Goal: Transaction & Acquisition: Purchase product/service

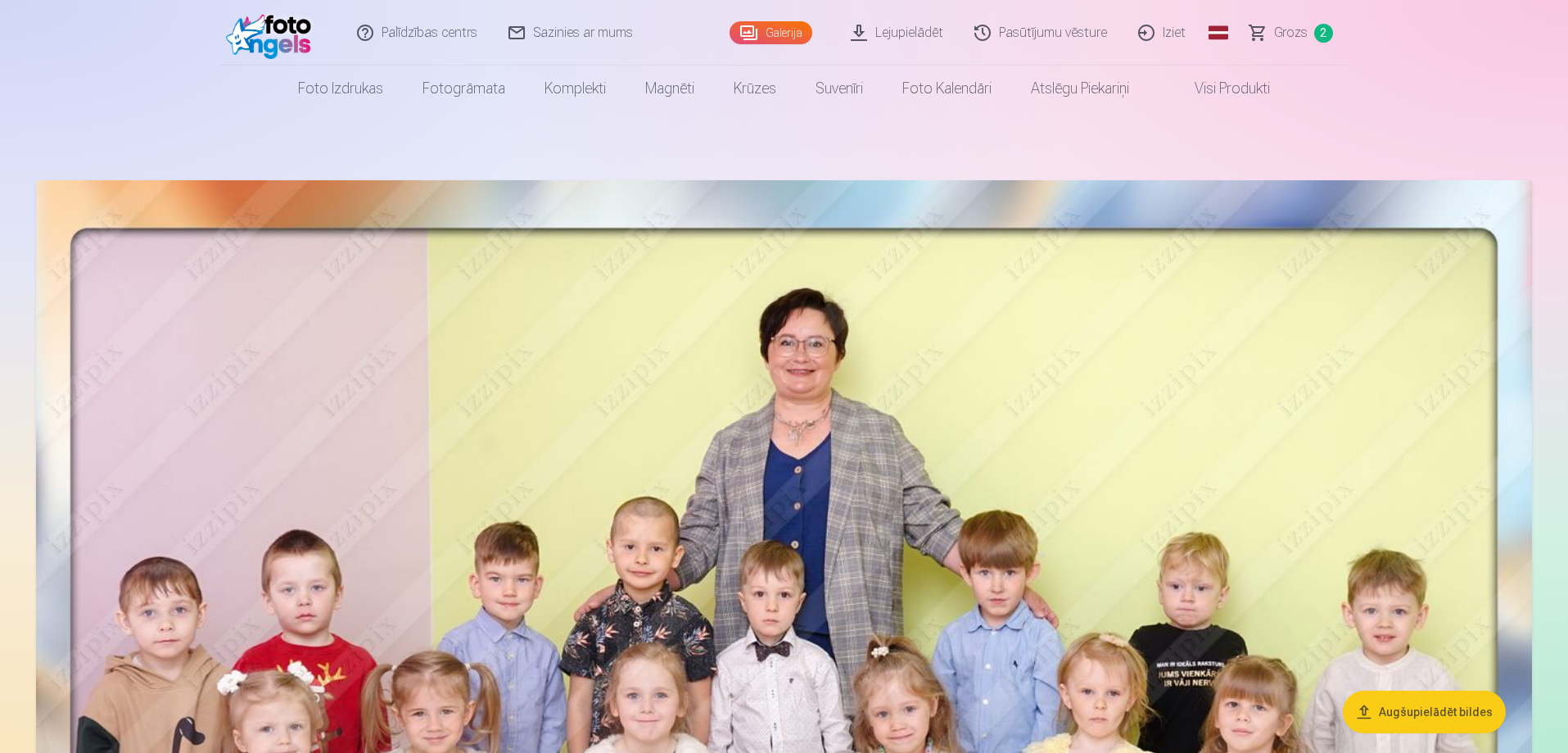
click at [1287, 32] on span "Grozs" at bounding box center [1291, 32] width 33 height 19
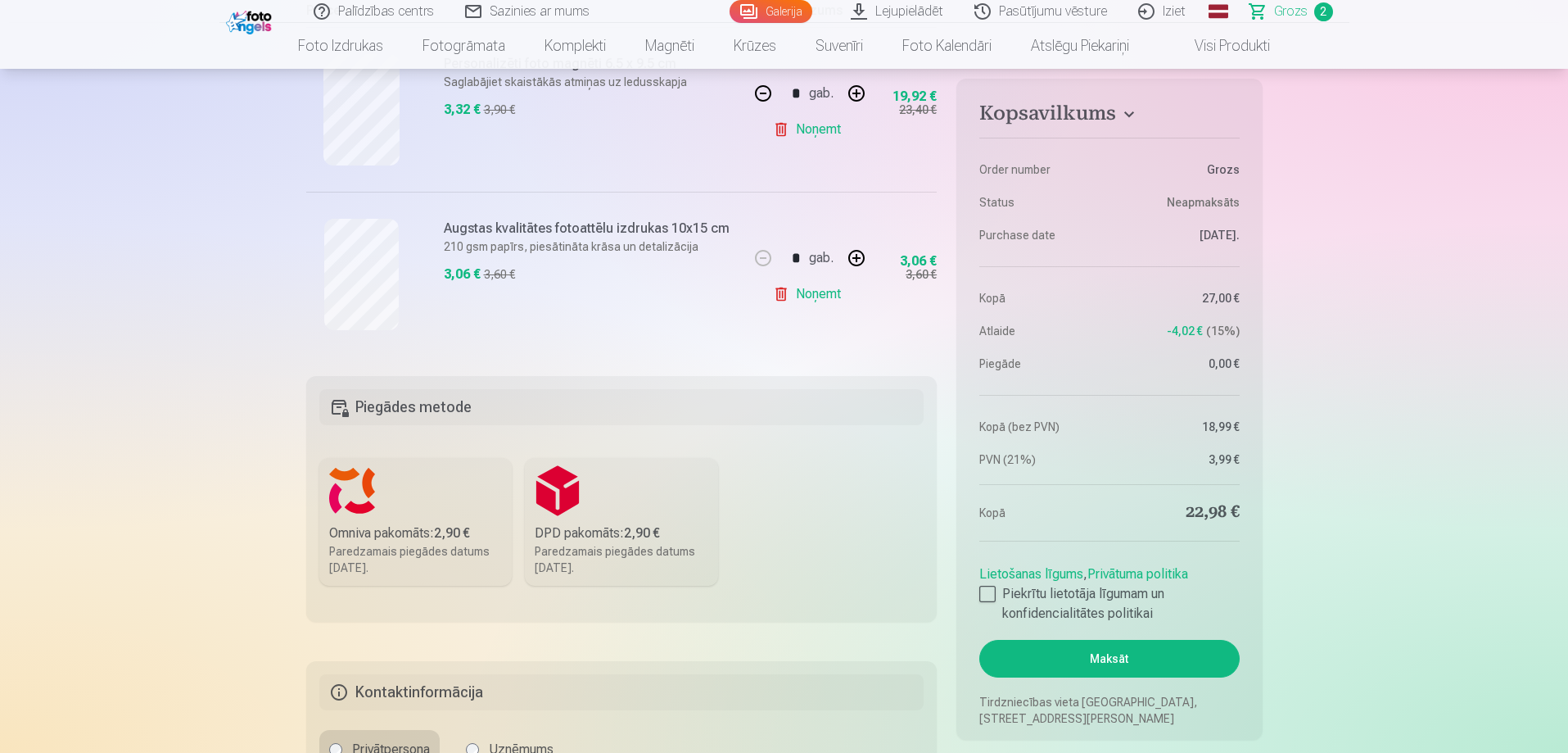
scroll to position [409, 0]
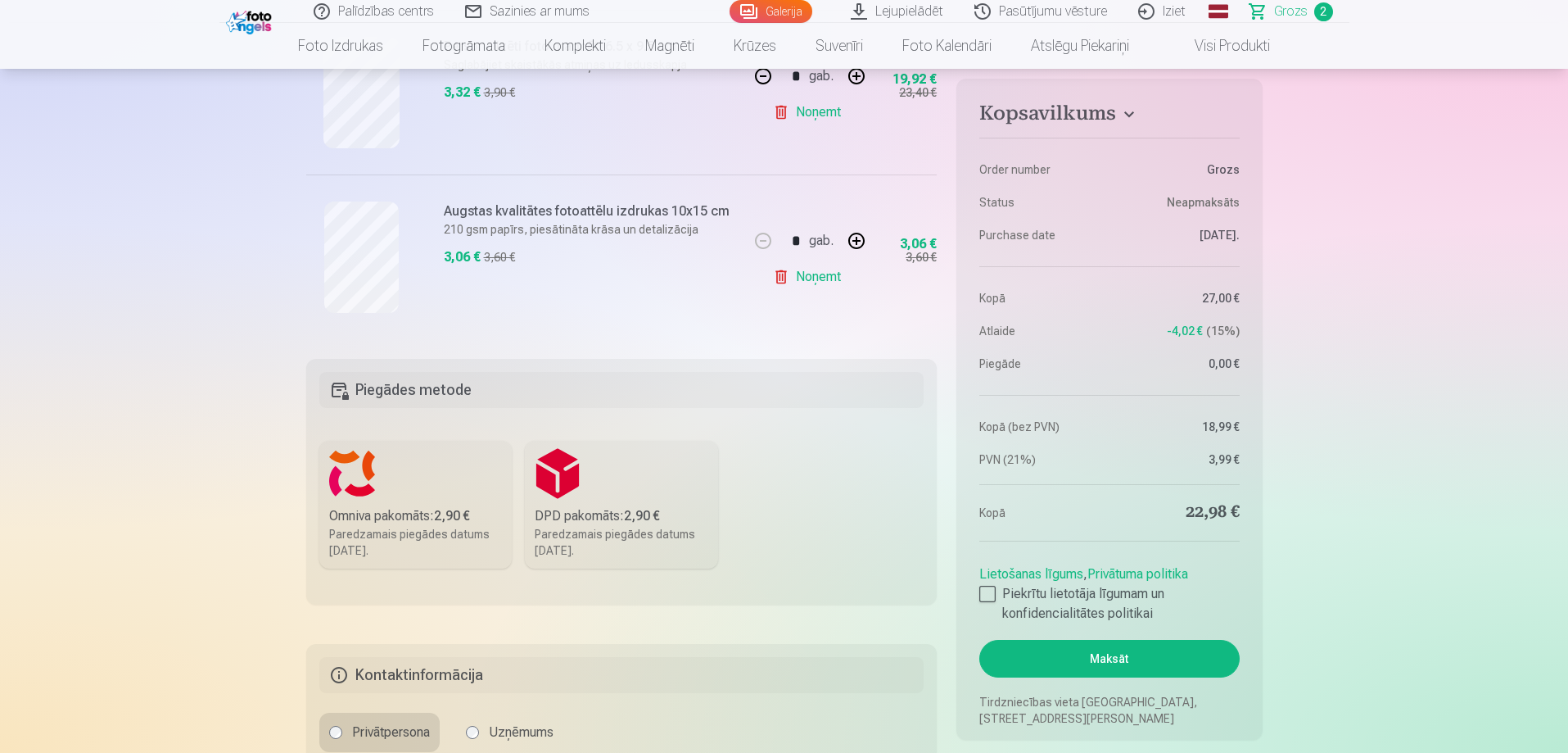
click at [424, 528] on div "Paredzamais piegādes datums 25.10.2025." at bounding box center [415, 541] width 174 height 32
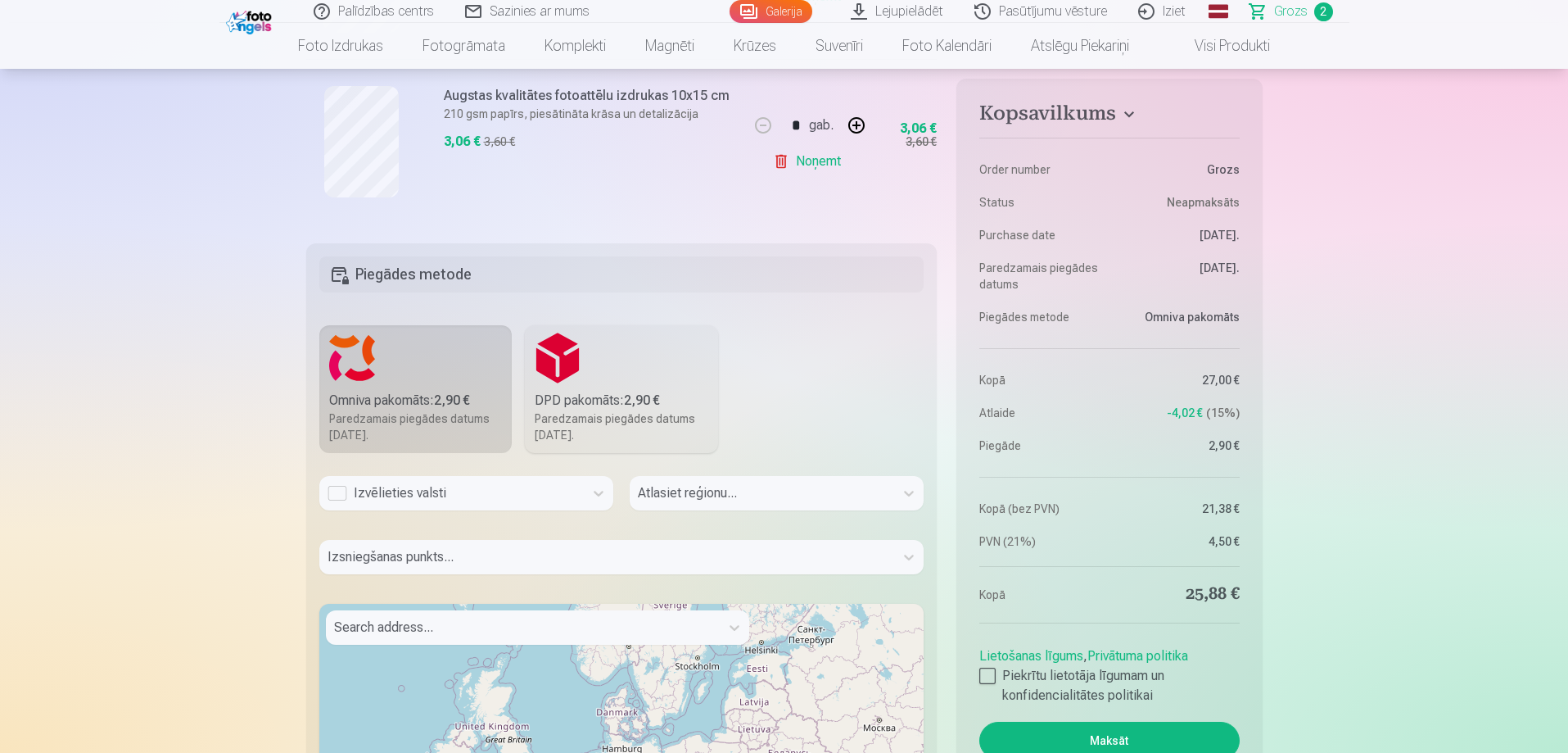
scroll to position [574, 0]
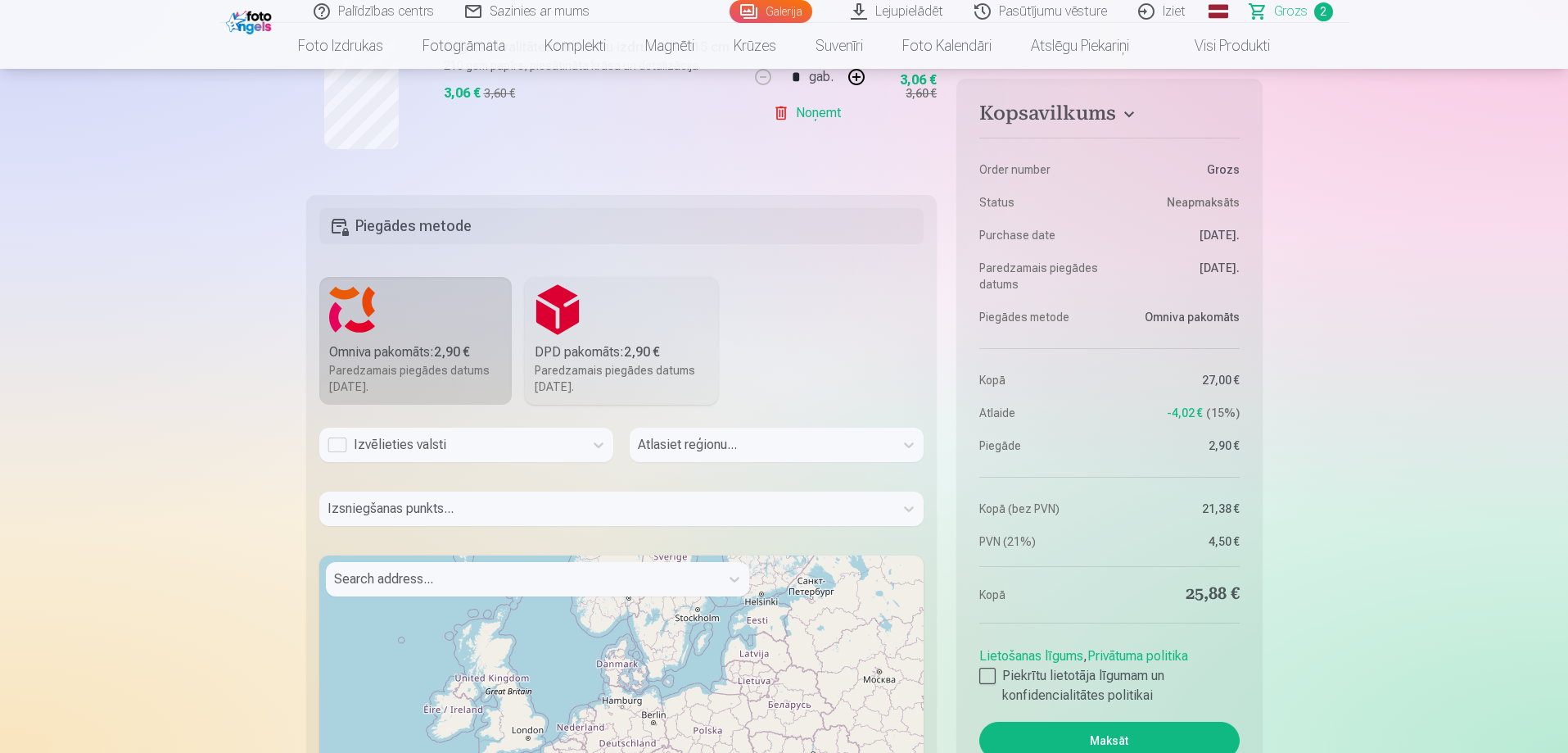
click at [459, 443] on div "Izvēlieties valsti" at bounding box center [452, 444] width 248 height 19
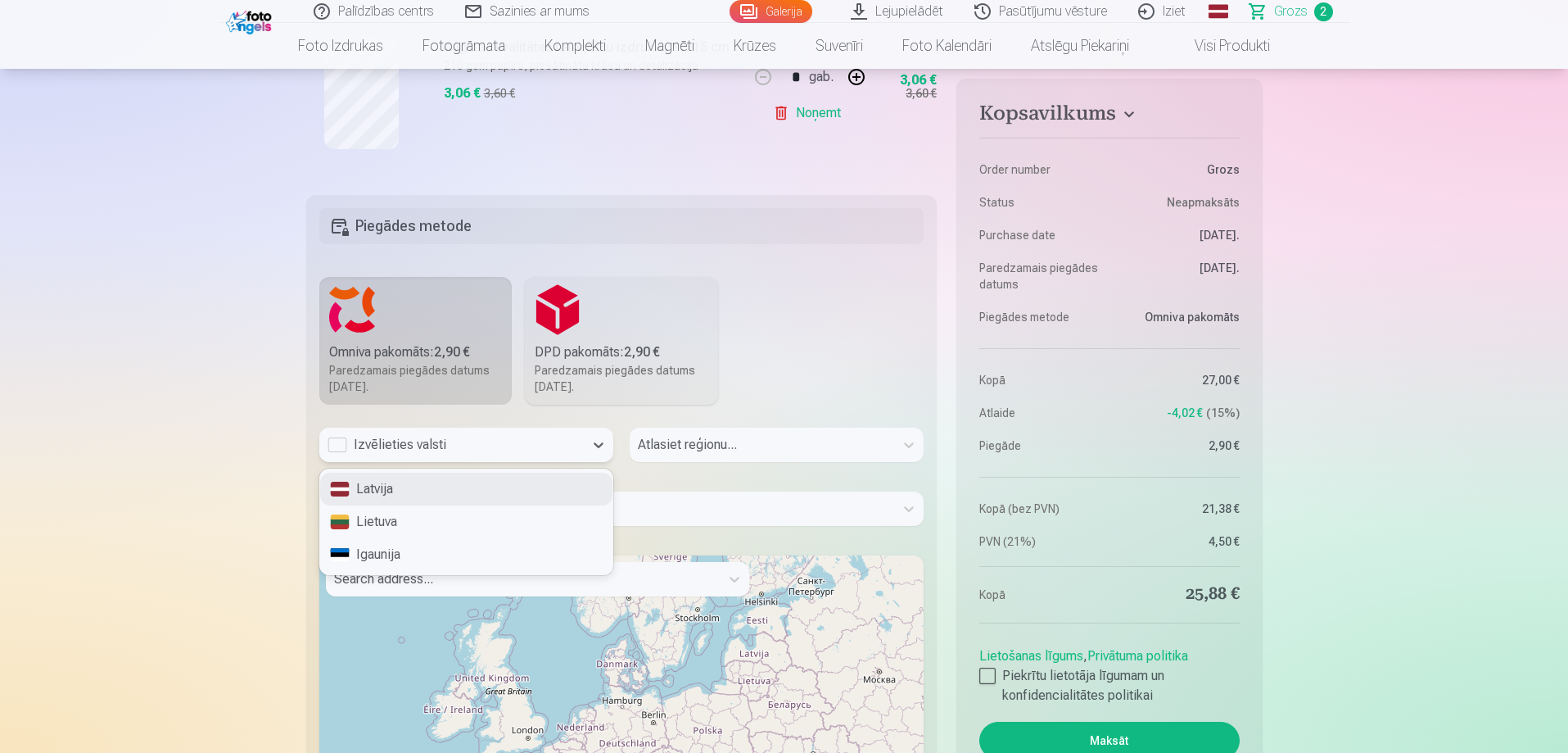
click at [421, 492] on div "Latvija" at bounding box center [466, 488] width 292 height 32
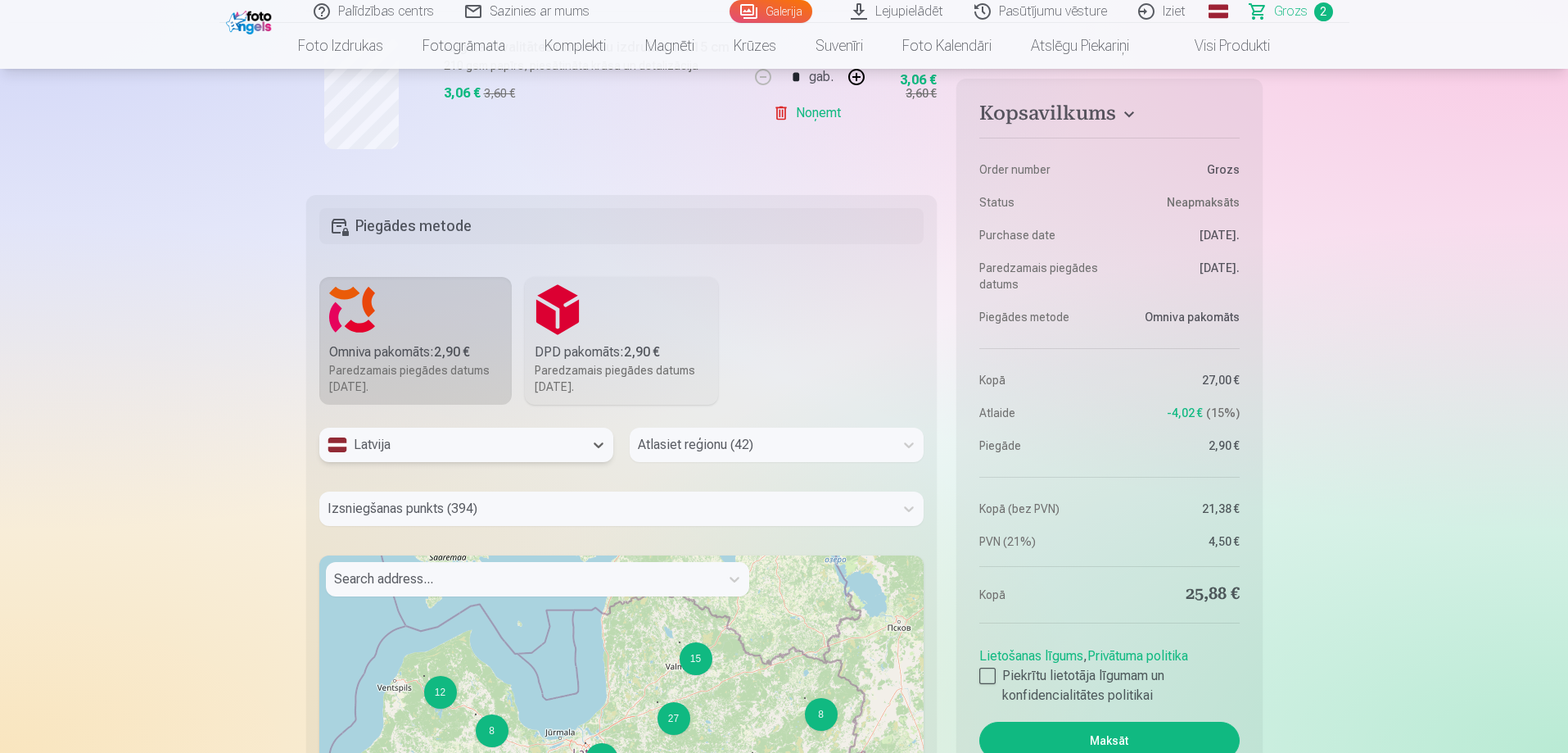
click at [750, 446] on div at bounding box center [763, 444] width 248 height 23
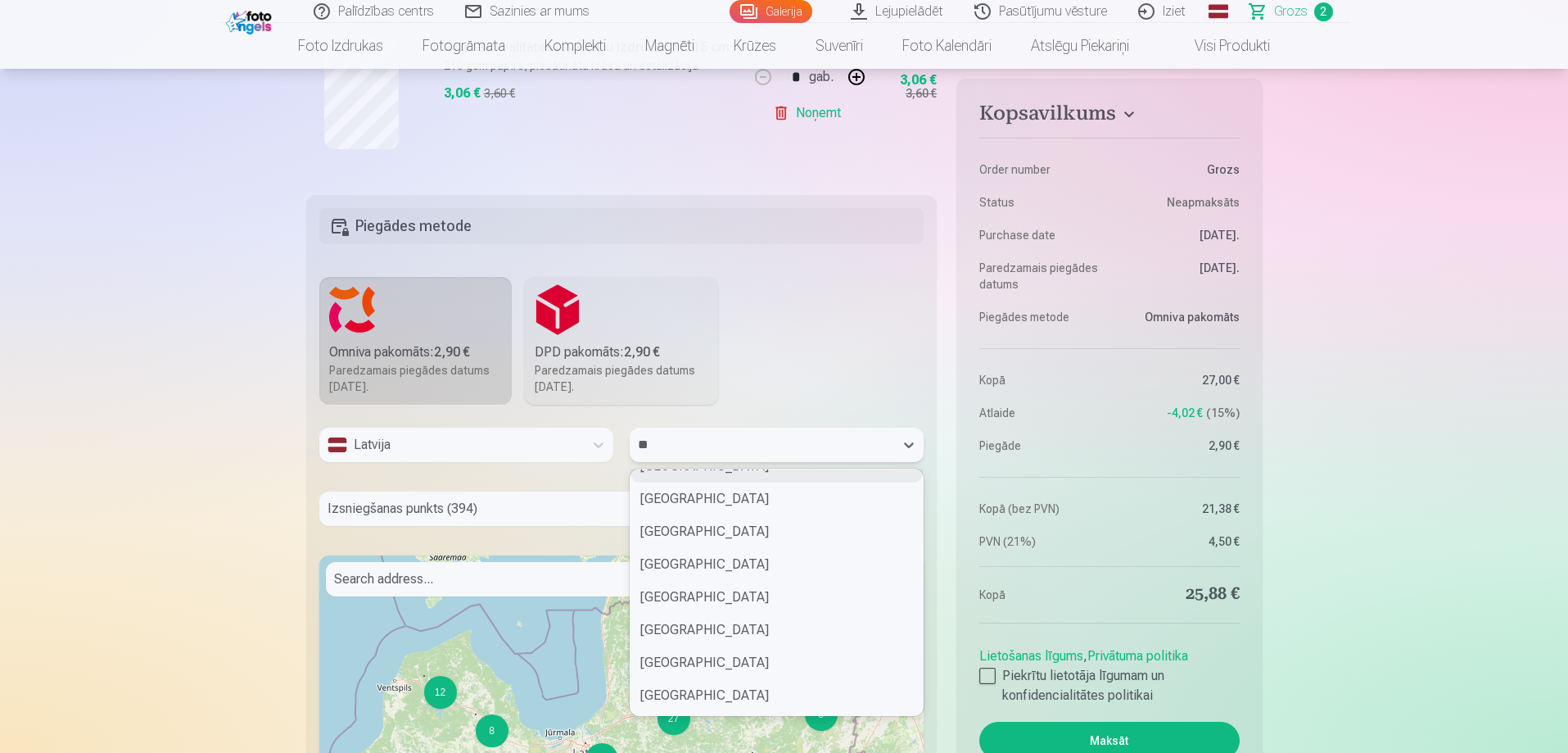
scroll to position [0, 0]
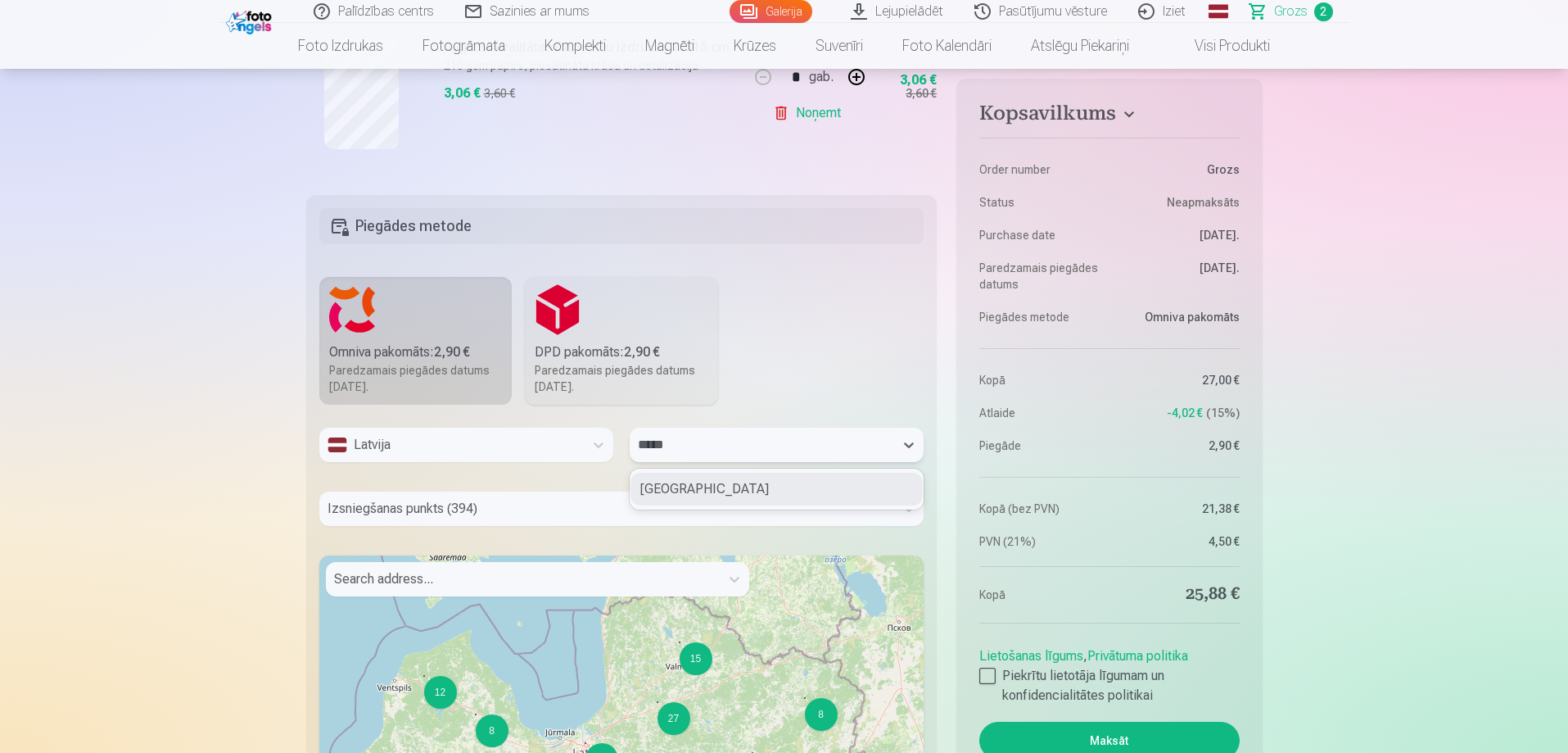
type input "******"
click at [768, 484] on div "Saldus novads" at bounding box center [777, 488] width 292 height 32
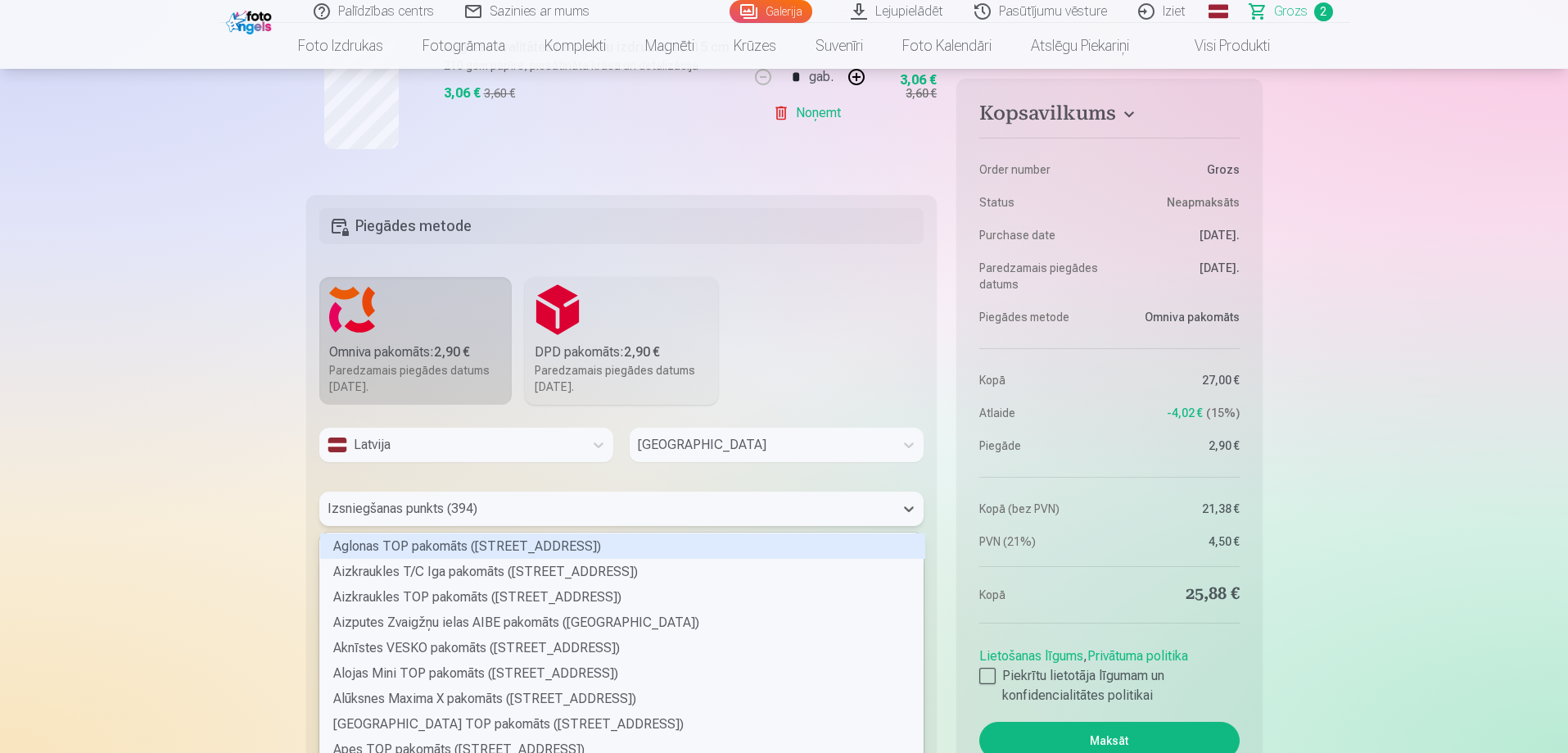
scroll to position [607, 0]
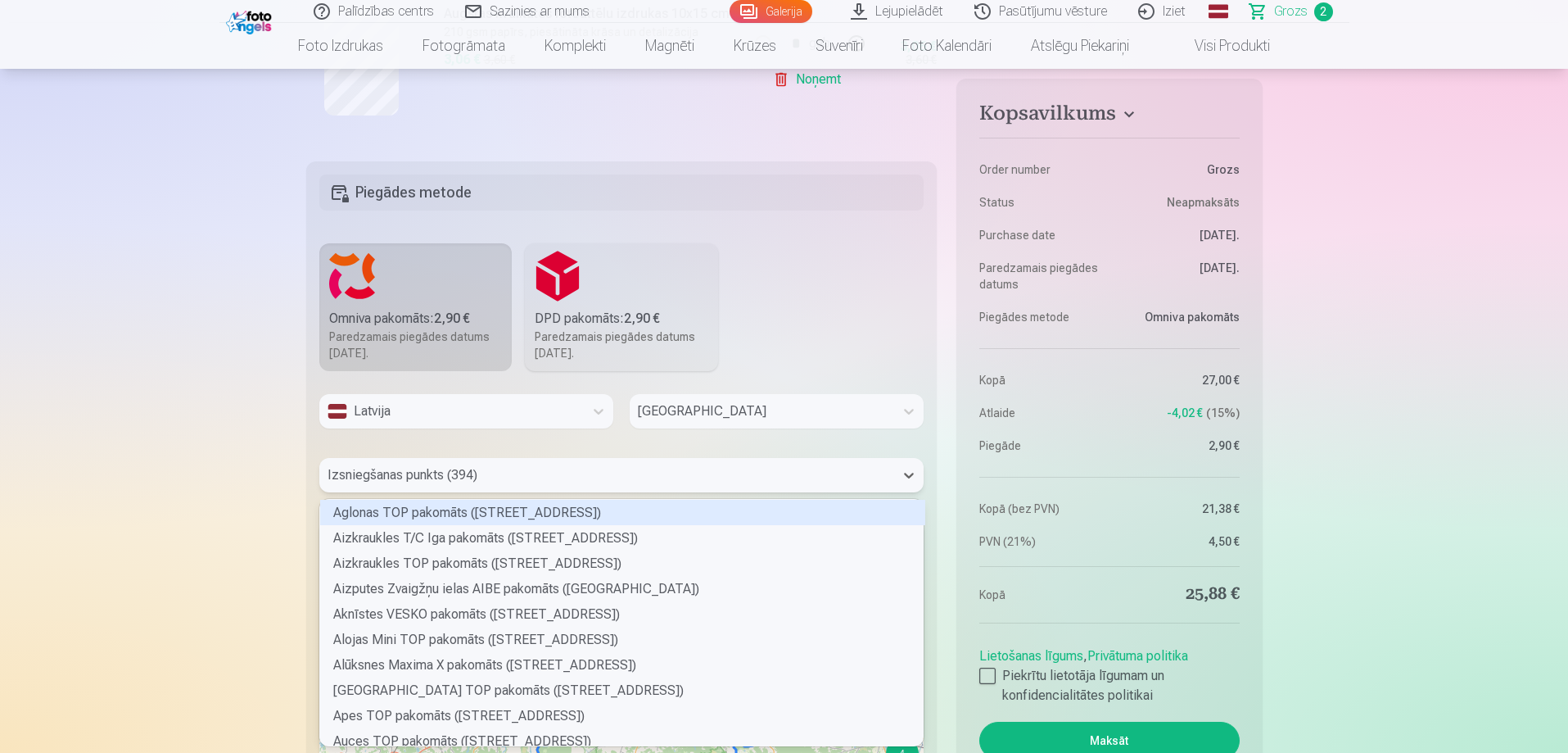
click at [526, 492] on div "394 results available. Use Up and Down to choose options, press Enter to select…" at bounding box center [622, 475] width 605 height 34
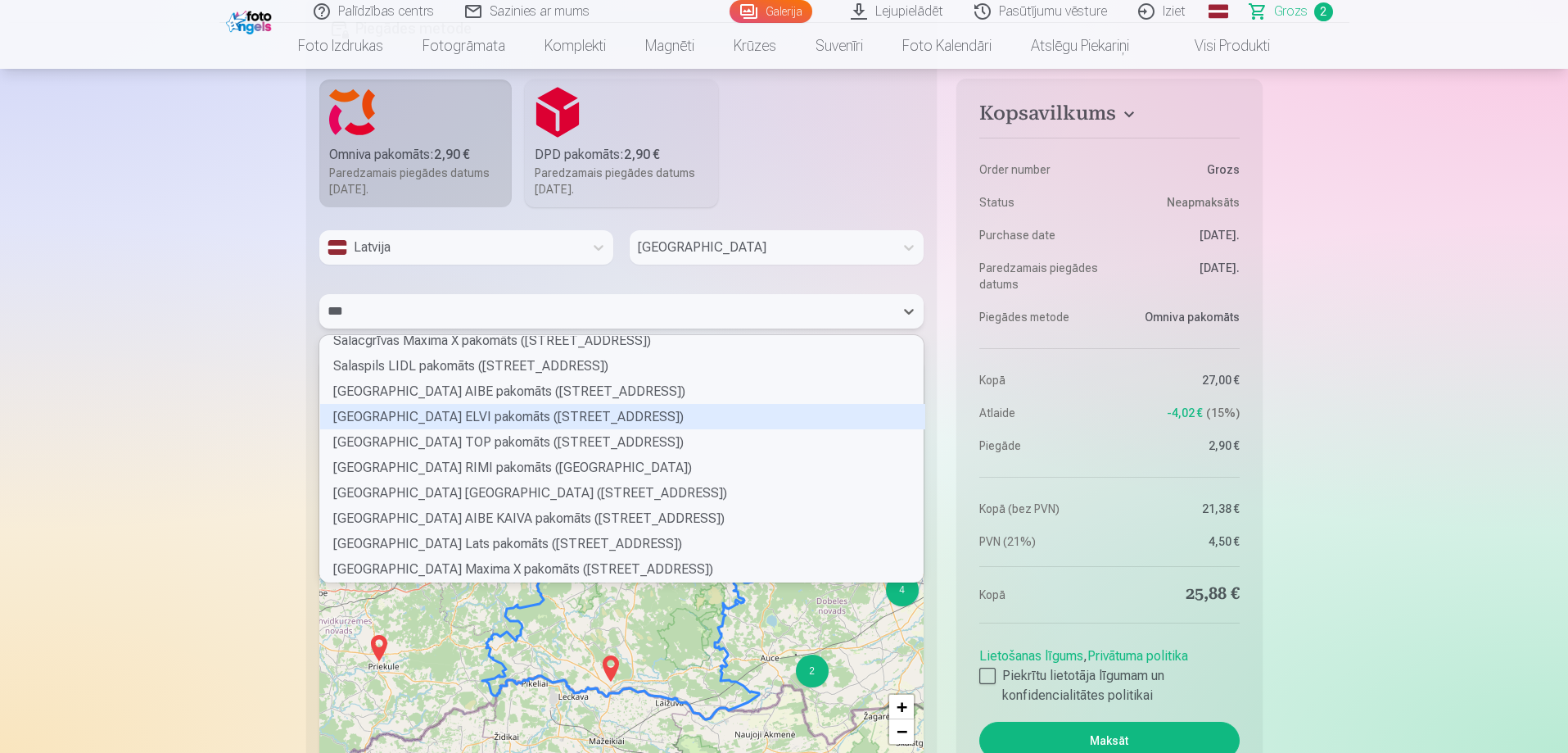
scroll to position [0, 0]
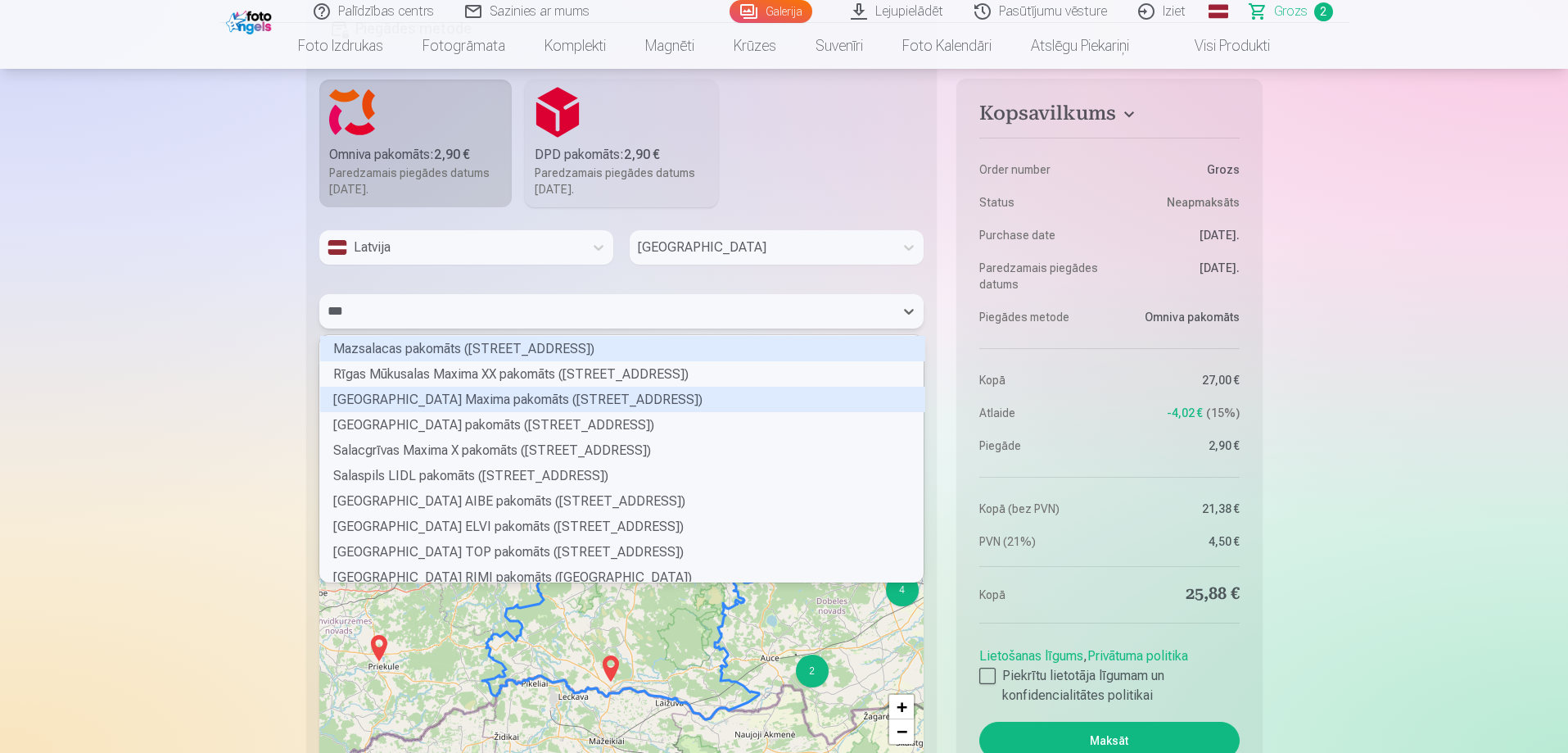
type input "****"
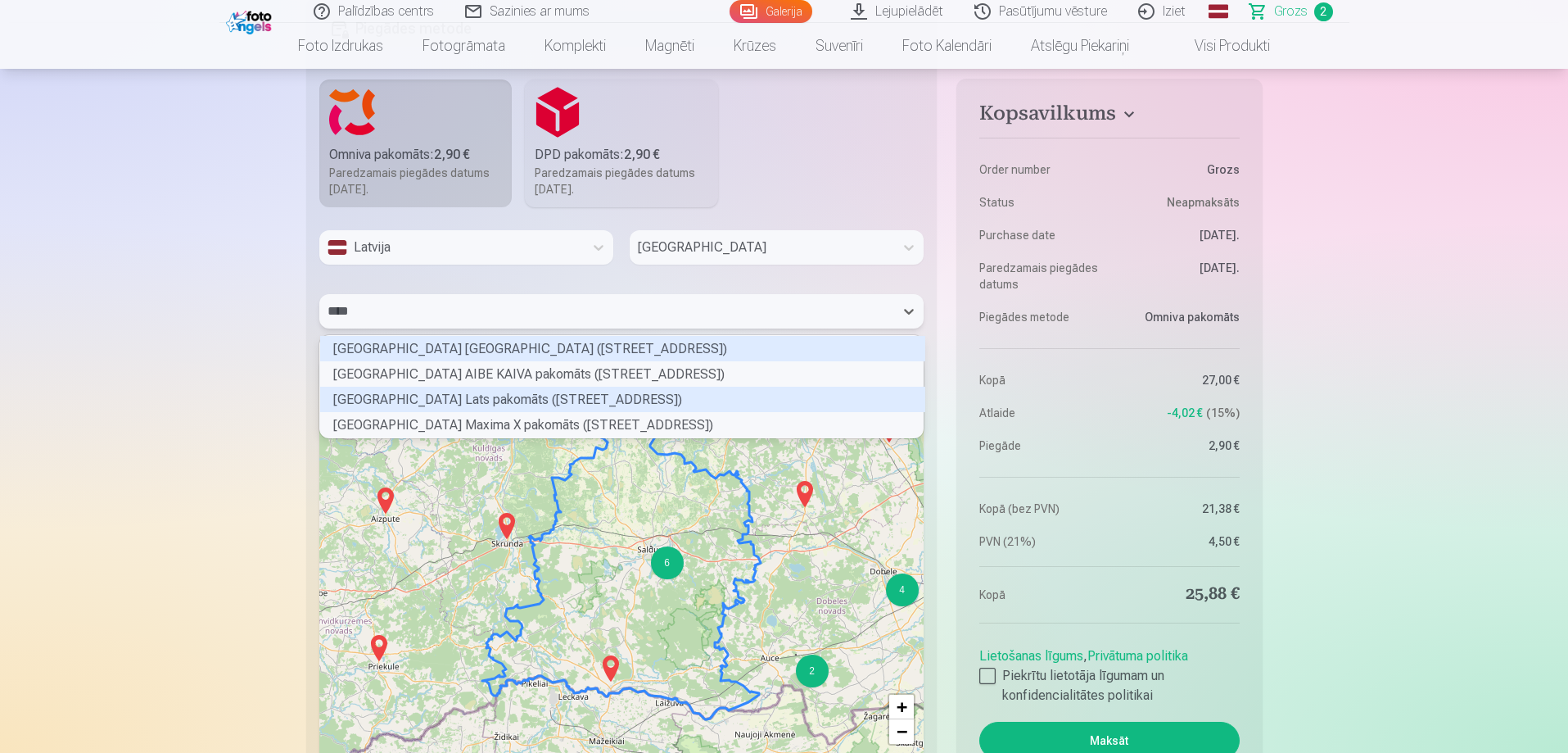
click at [536, 402] on div "Saldus Lielās ielas Lats pakomāts (Lielā iela 73)" at bounding box center [623, 399] width 605 height 25
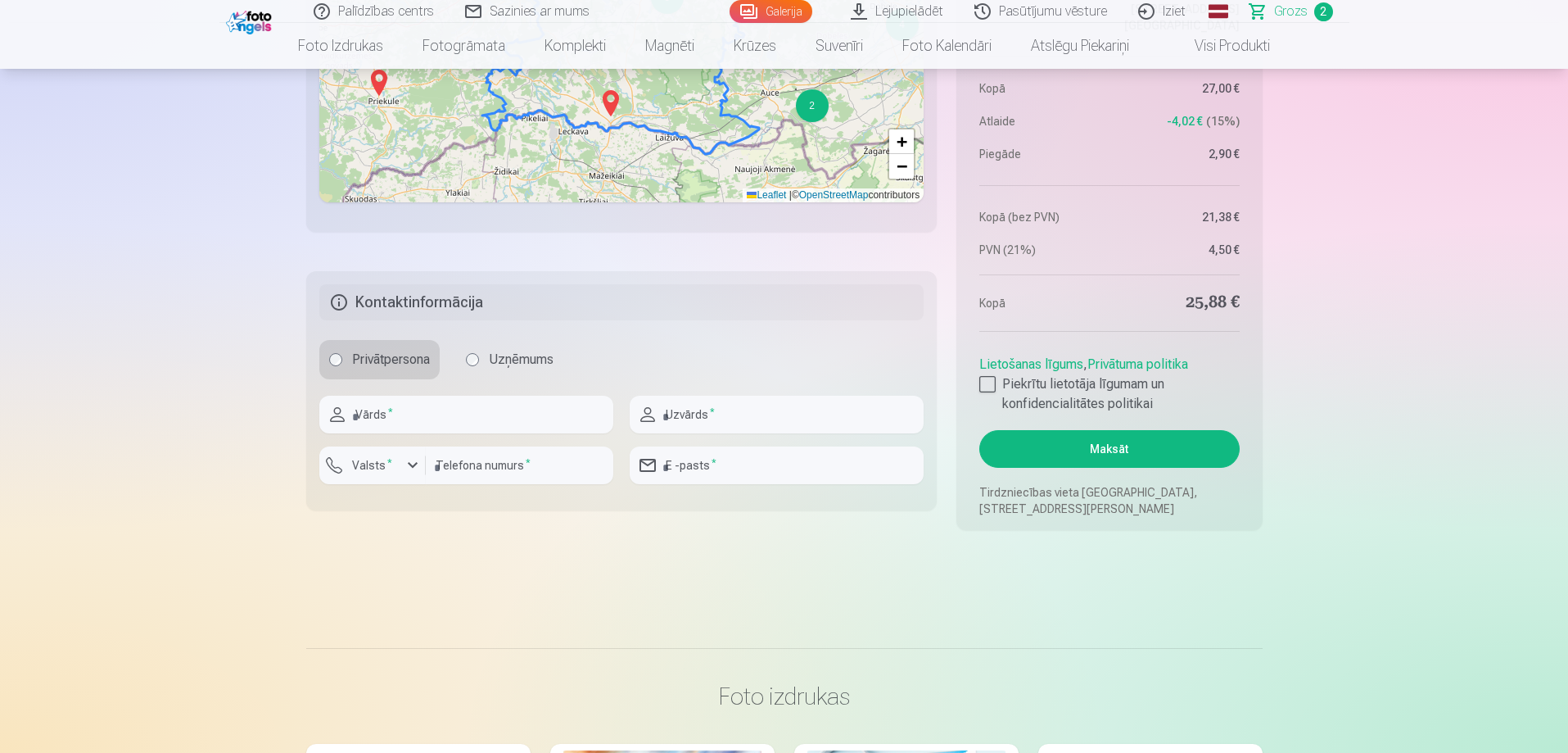
scroll to position [1344, 0]
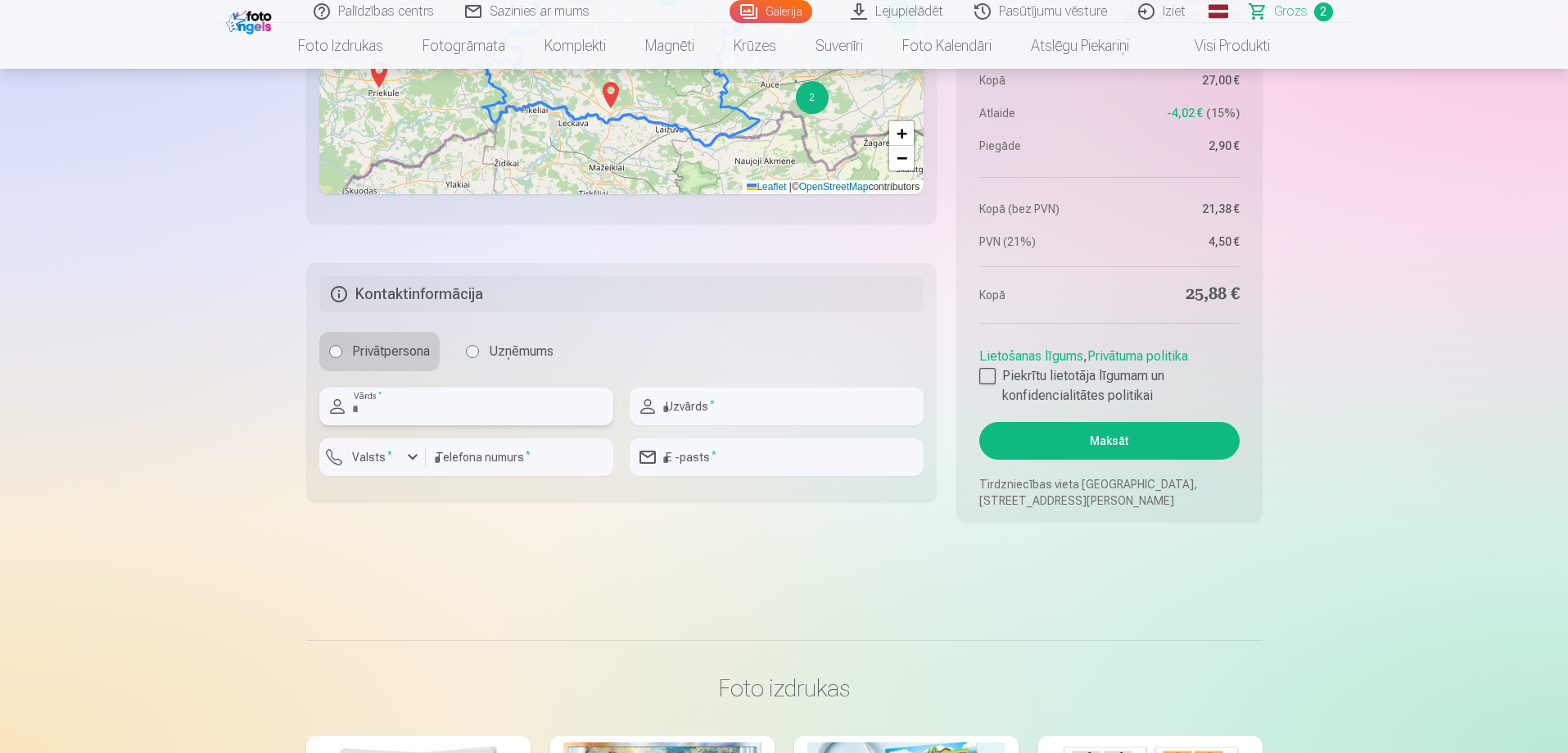
click at [405, 407] on input "text" at bounding box center [466, 406] width 294 height 38
type input "******"
click at [672, 414] on input "text" at bounding box center [777, 406] width 294 height 38
type input "*********"
click at [695, 458] on input "email" at bounding box center [777, 457] width 294 height 38
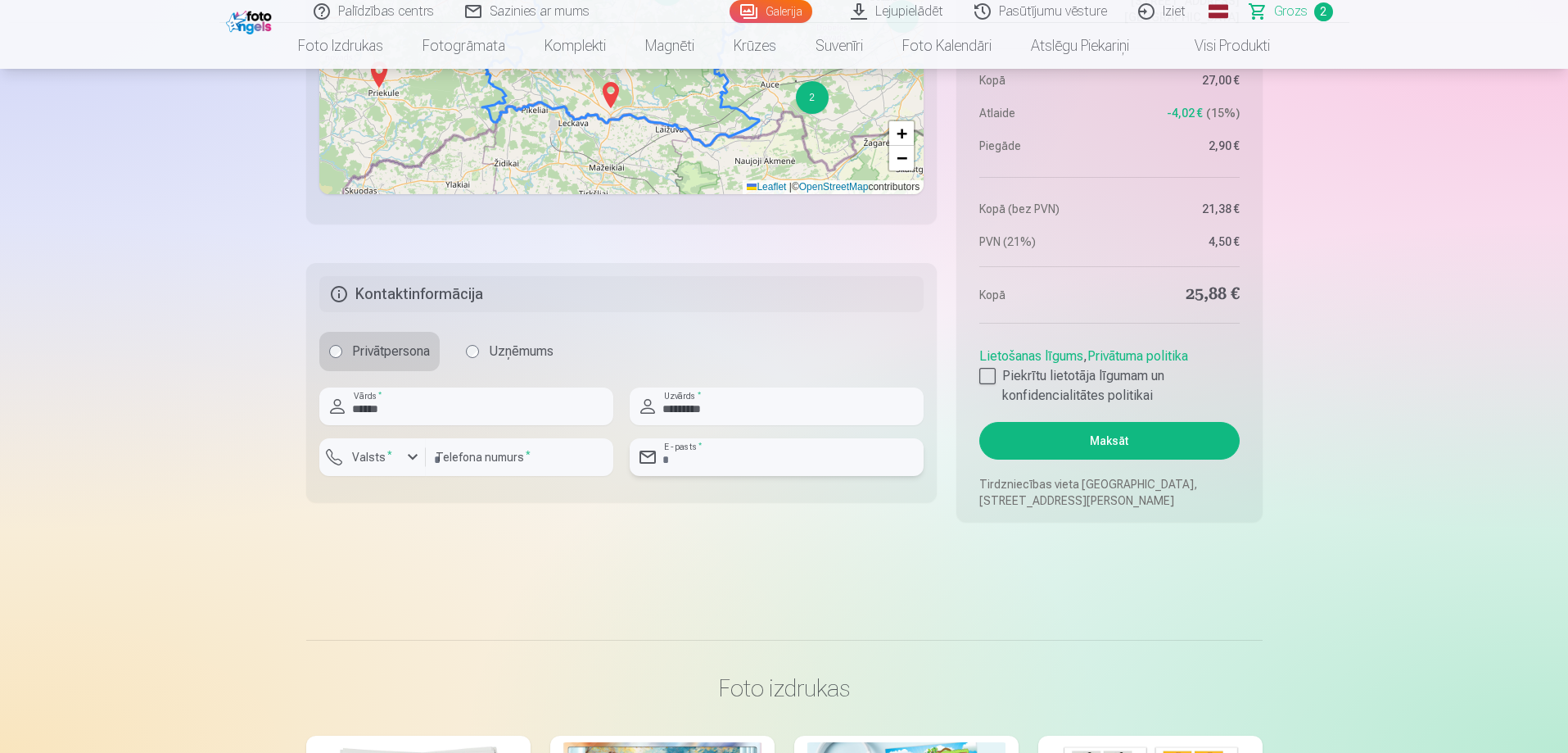
type input "**********"
click at [503, 469] on input "number" at bounding box center [519, 457] width 187 height 38
type input "********"
type input "**********"
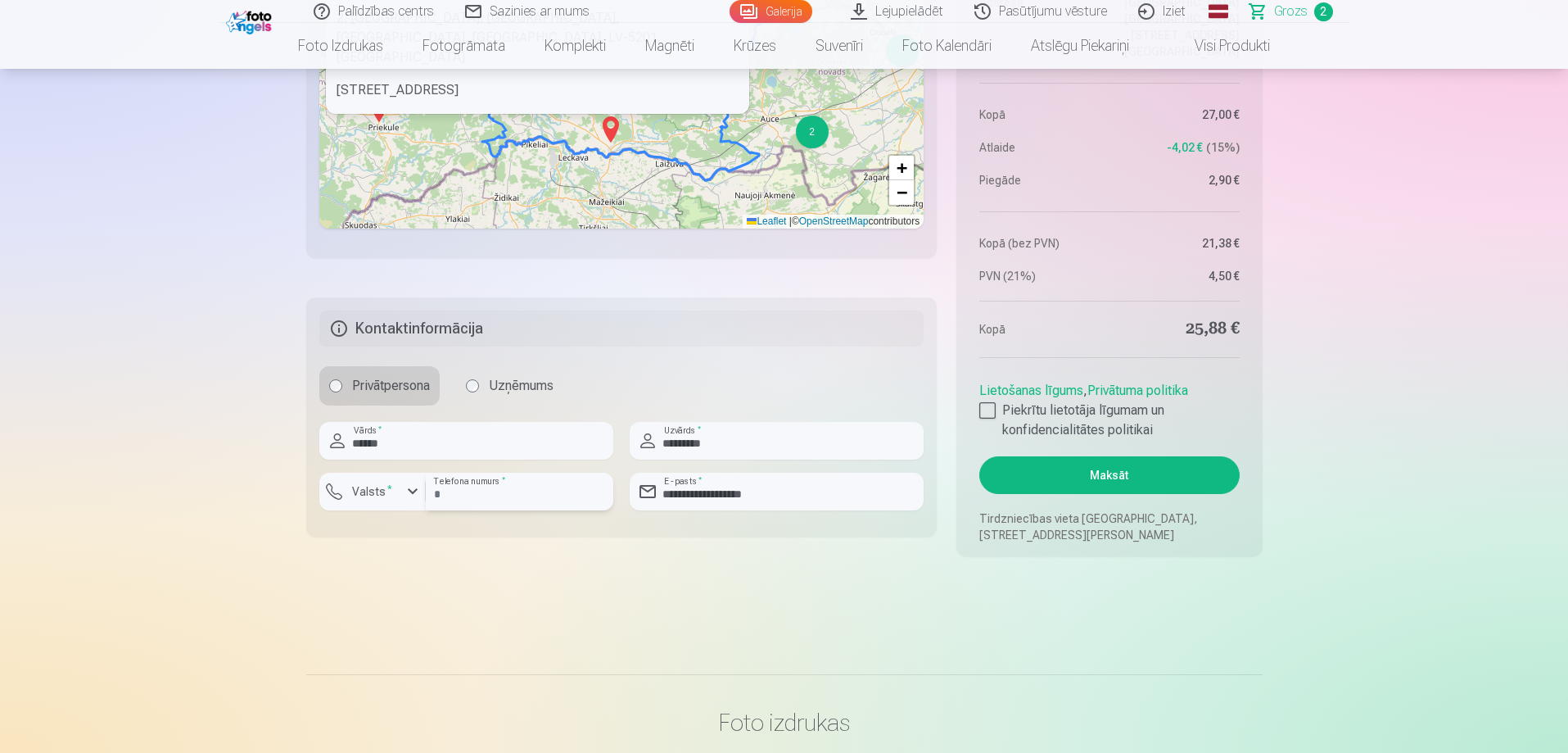
scroll to position [1310, 0]
click at [987, 408] on div at bounding box center [987, 409] width 17 height 17
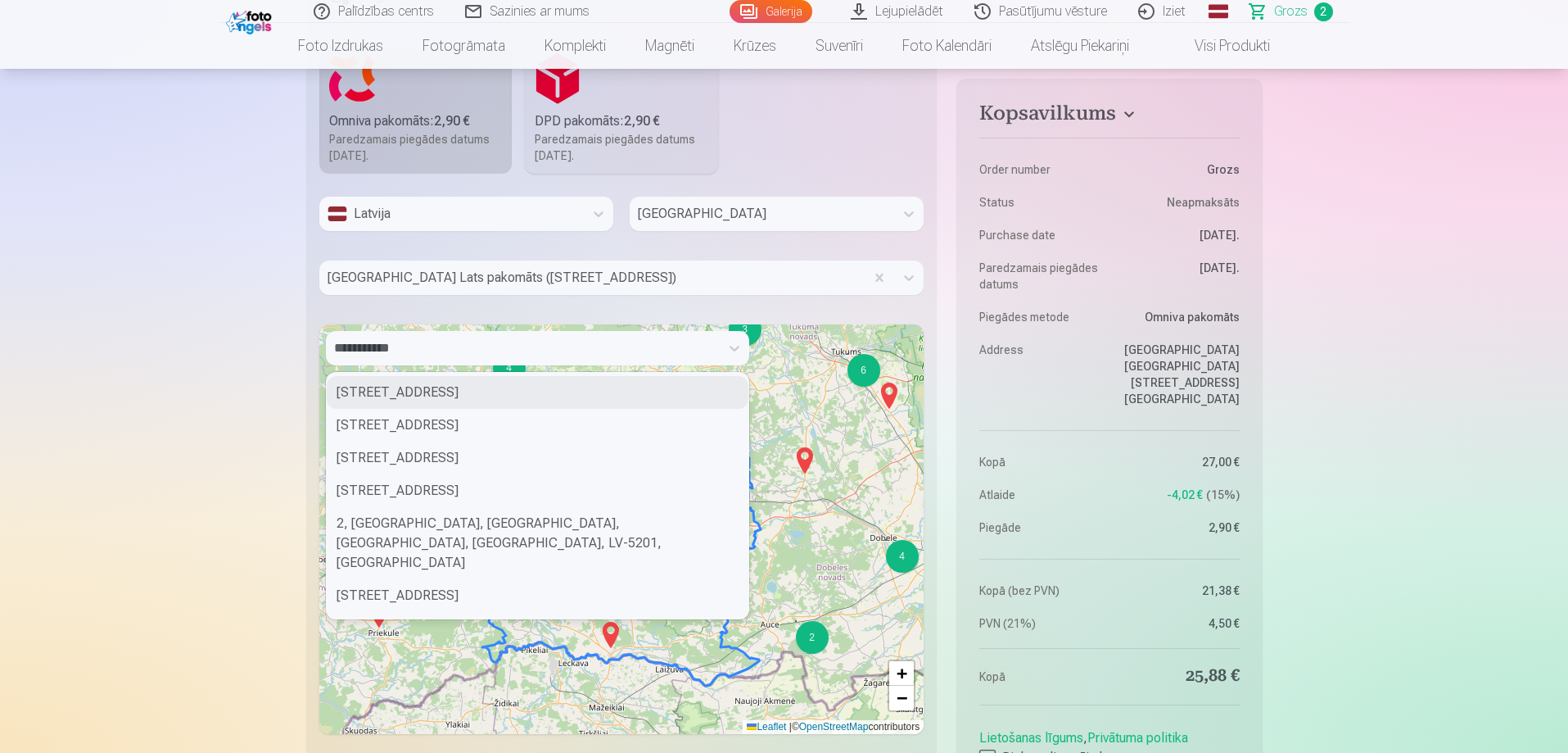
scroll to position [737, 0]
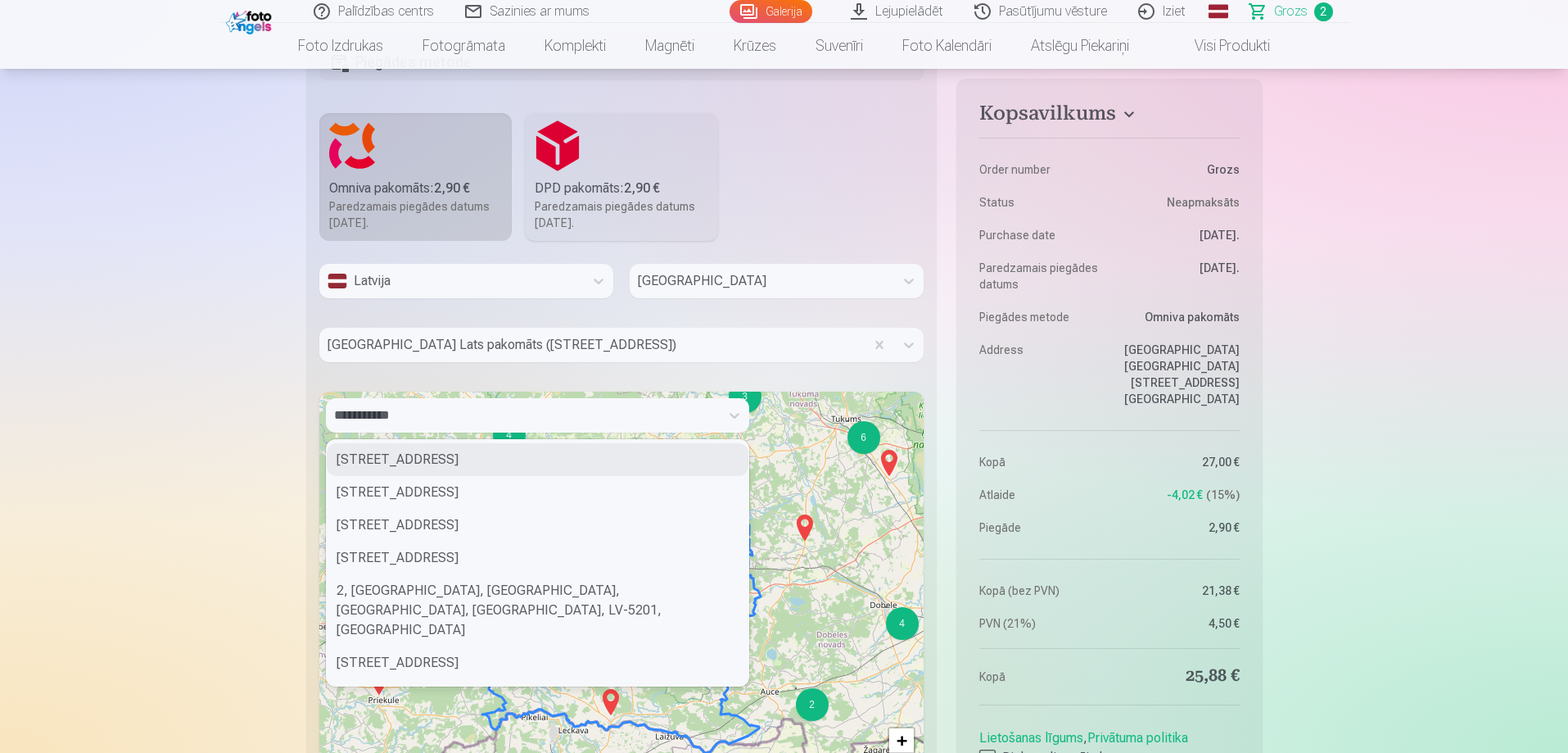
click at [649, 193] on b "2,90 €" at bounding box center [642, 188] width 36 height 16
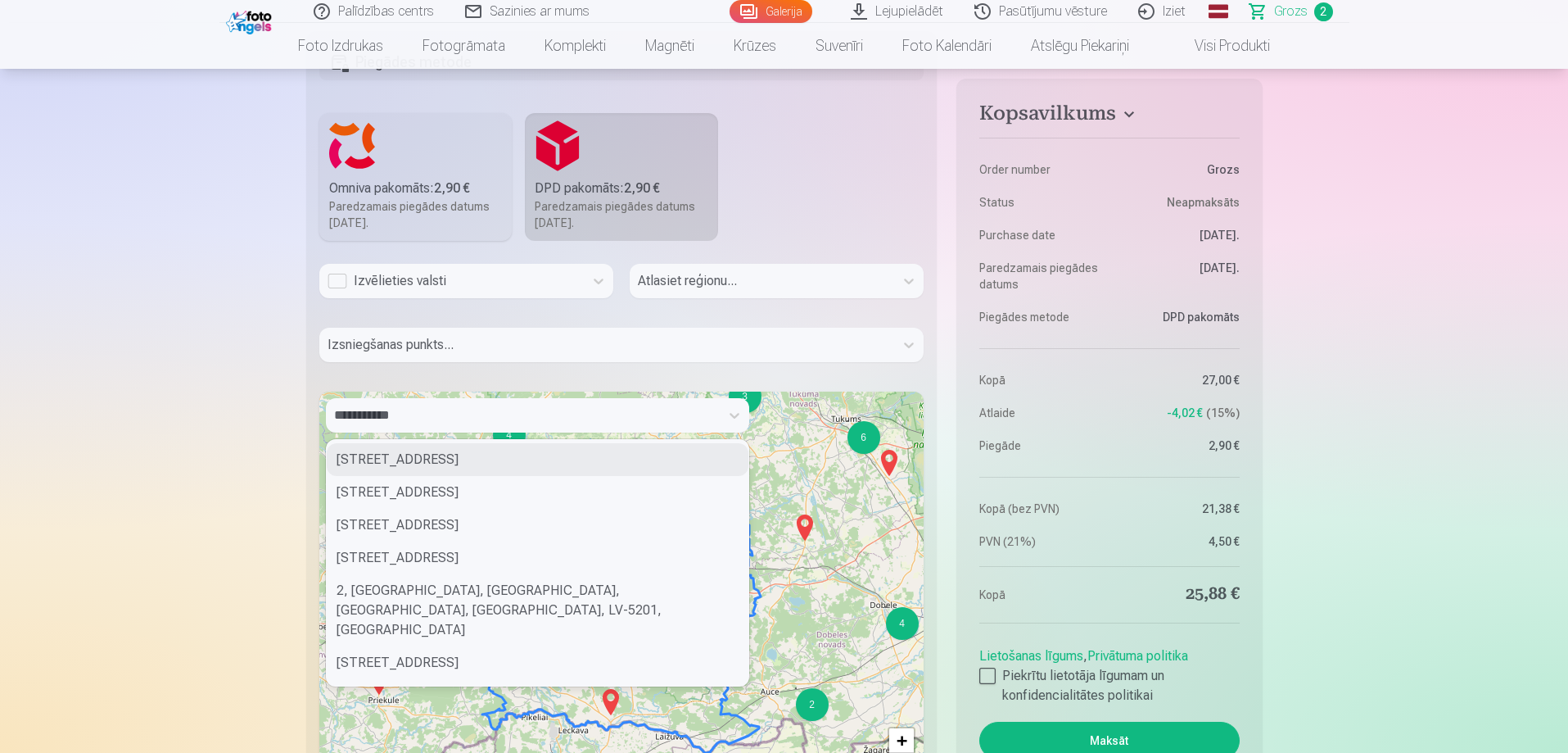
click at [422, 177] on label "Omniva pakomāts : 2,90 € Paredzamais piegādes datums 25.10.2025." at bounding box center [415, 177] width 193 height 128
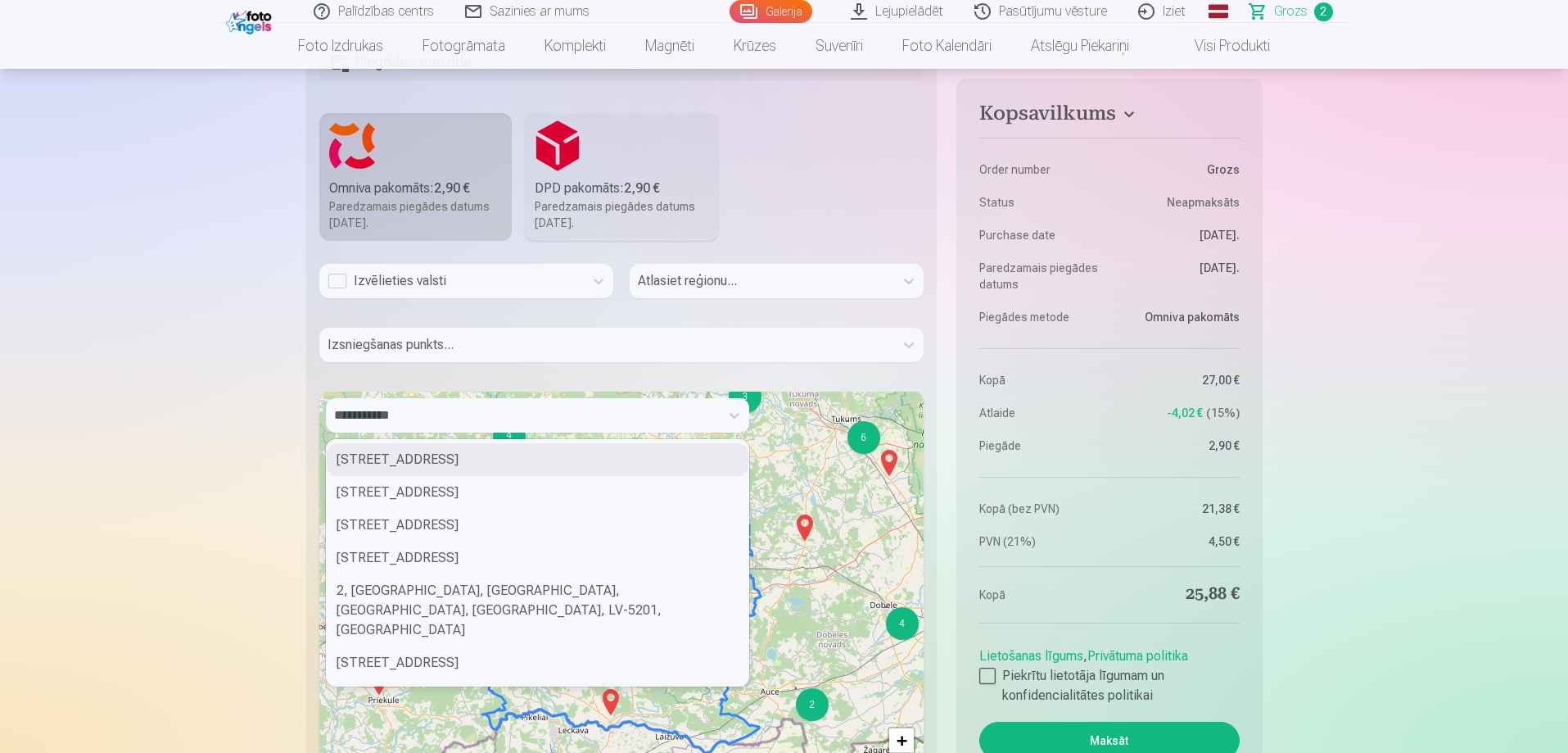
click at [636, 182] on b "2,90 €" at bounding box center [642, 188] width 36 height 16
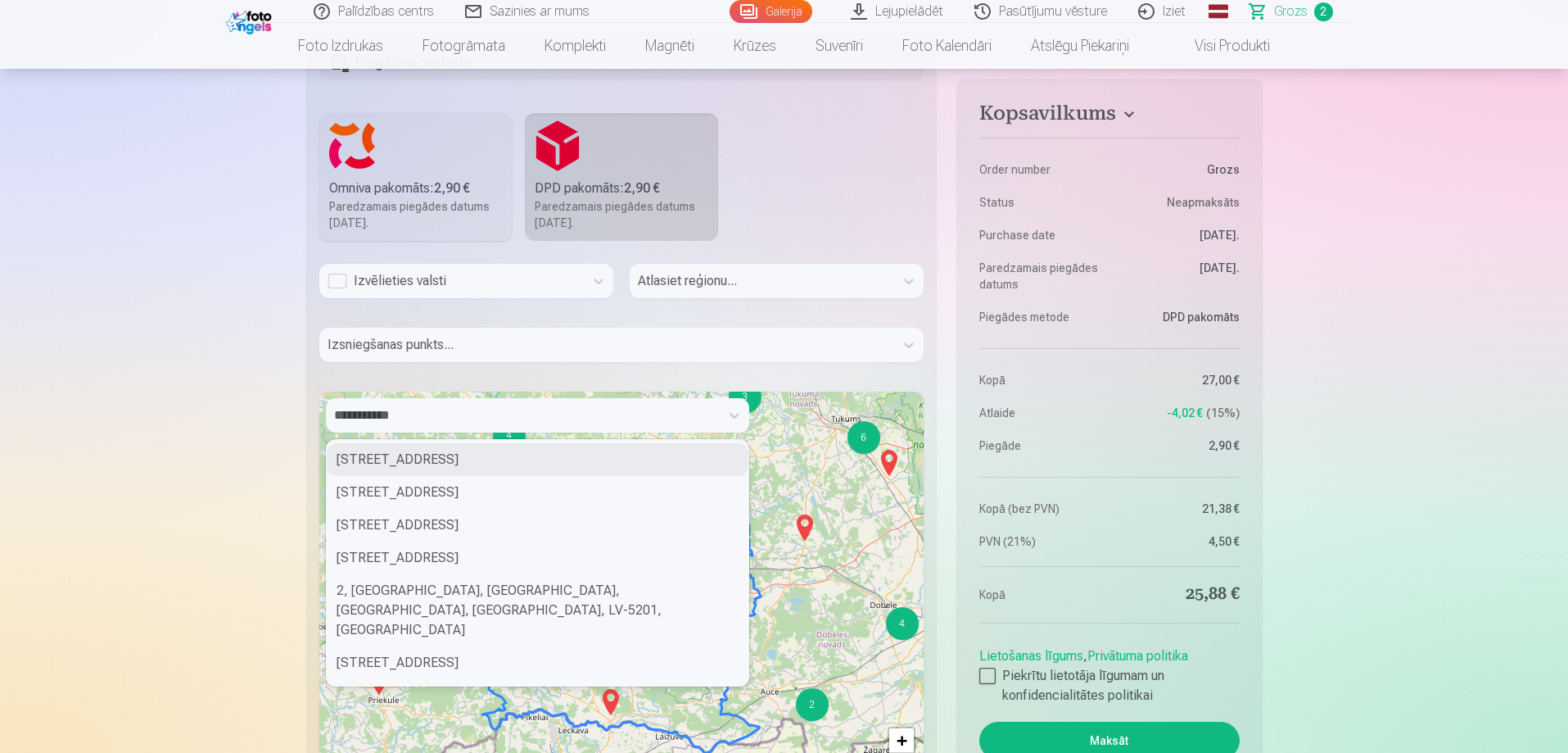
click at [383, 171] on label "Omniva pakomāts : 2,90 € Paredzamais piegādes datums 25.10.2025." at bounding box center [415, 177] width 193 height 128
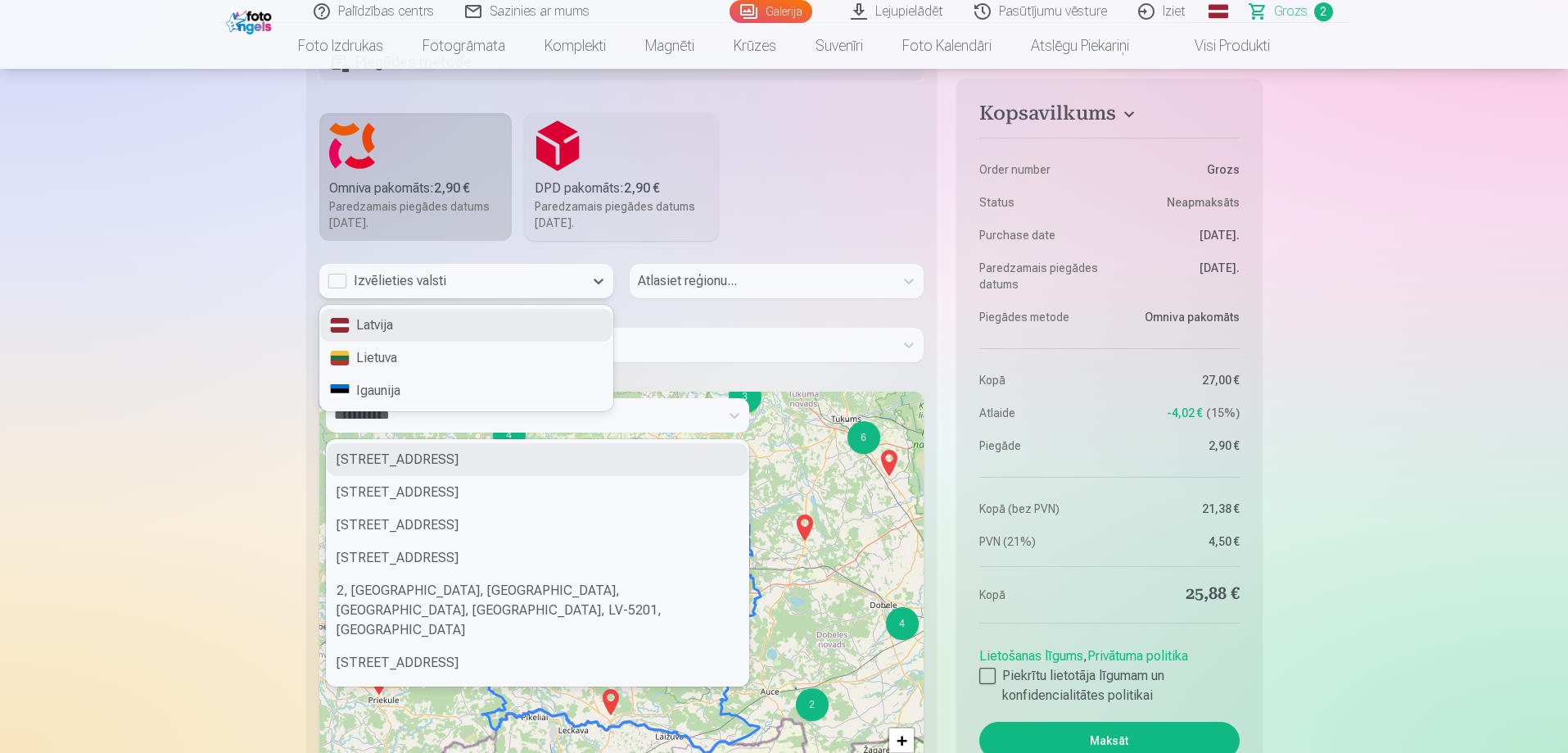
click at [472, 278] on div "Izvēlieties valsti" at bounding box center [452, 281] width 248 height 19
drag, startPoint x: 439, startPoint y: 321, endPoint x: 647, endPoint y: 327, distance: 208.1
click at [440, 321] on div "Latvija" at bounding box center [466, 324] width 292 height 32
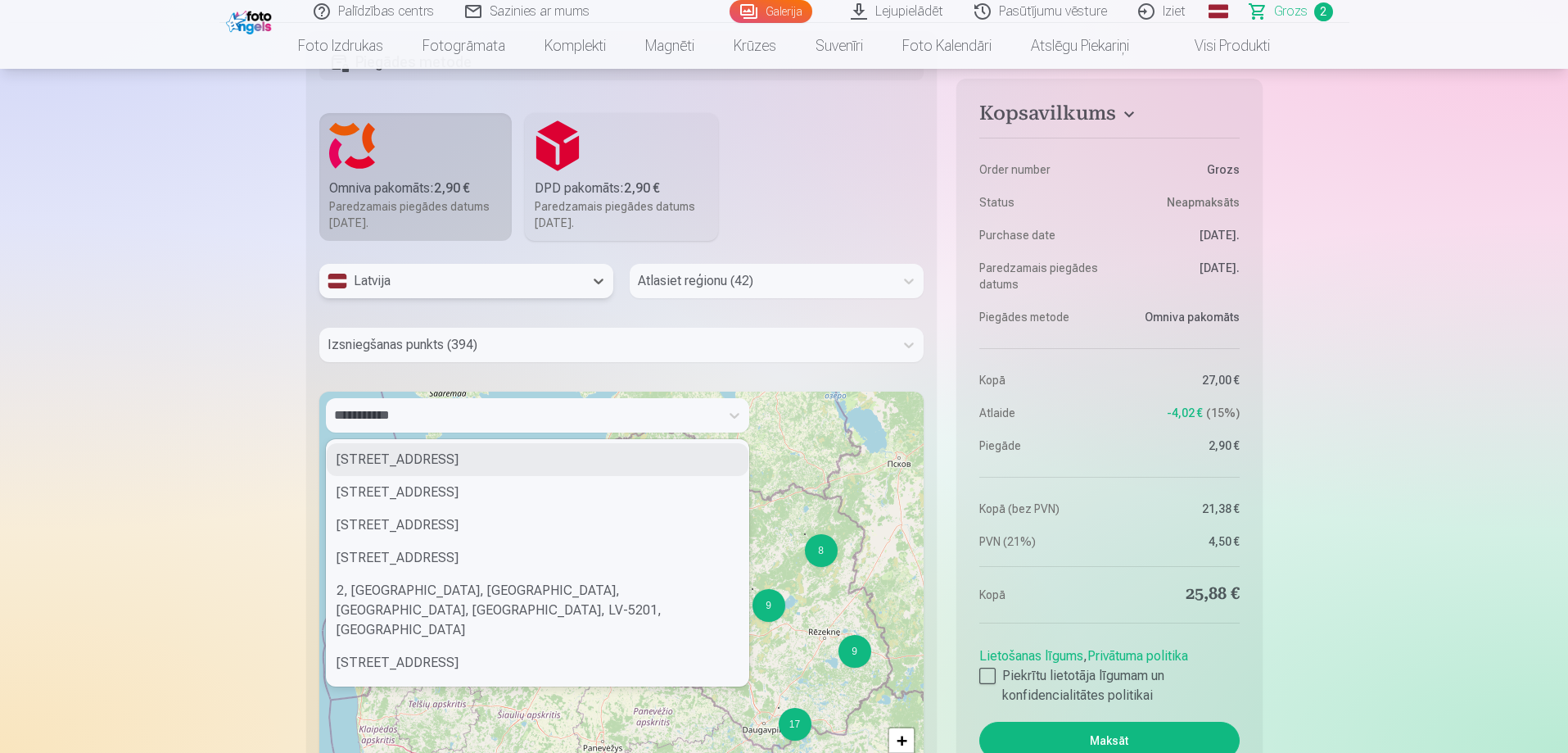
click at [732, 289] on div at bounding box center [763, 281] width 248 height 23
type input "***"
click at [688, 364] on div "Saldus novads" at bounding box center [777, 358] width 292 height 32
click at [666, 342] on div at bounding box center [608, 345] width 560 height 23
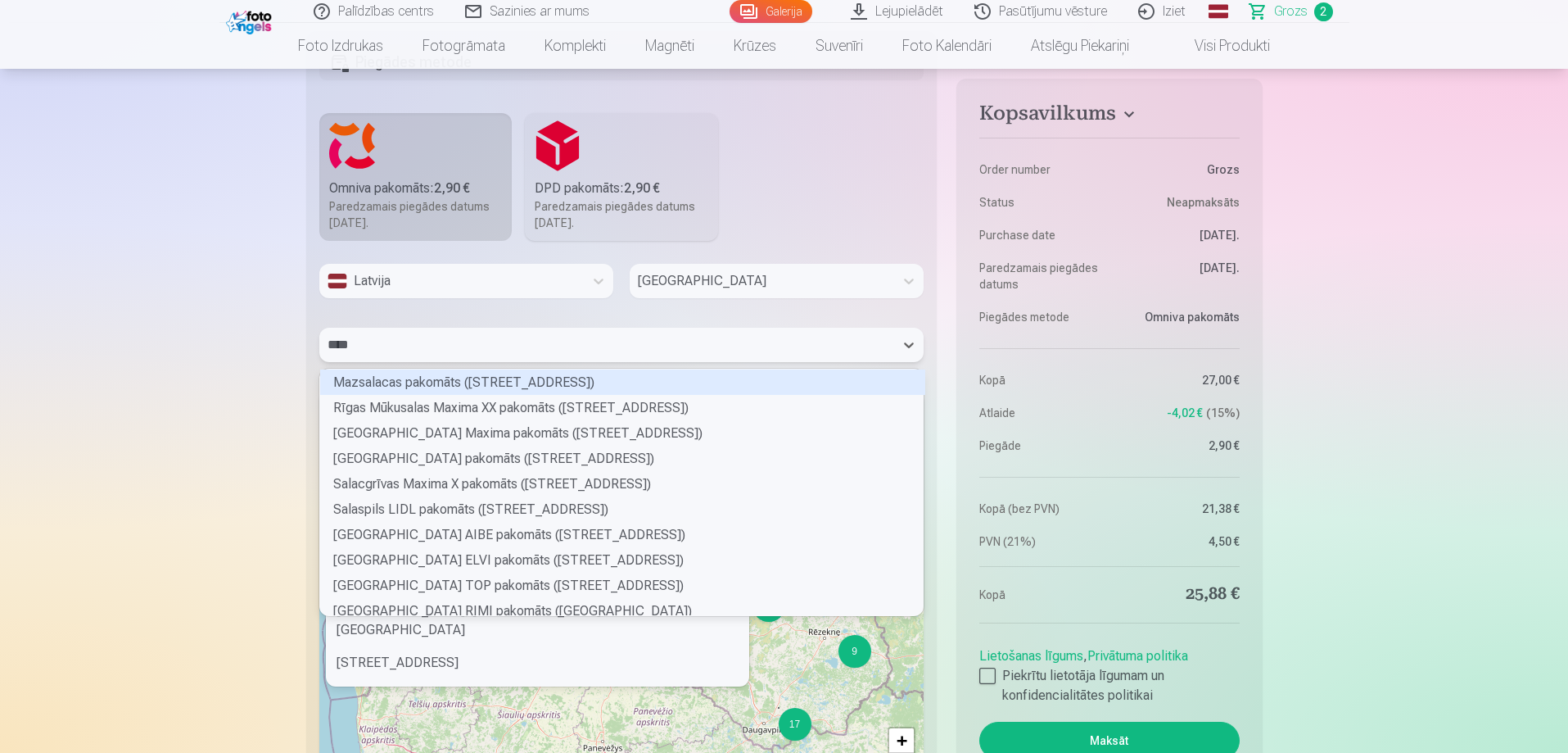
scroll to position [97, 599]
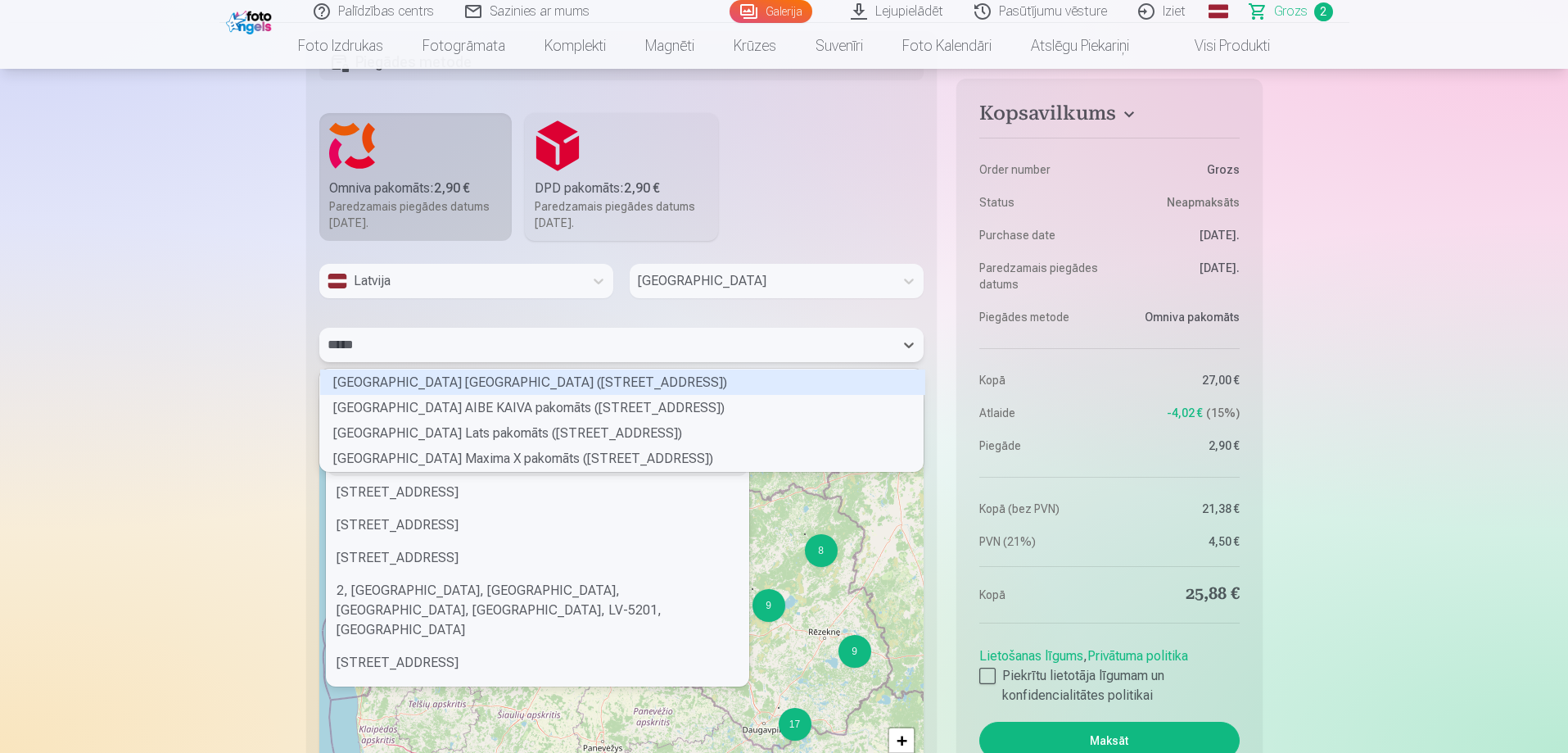
type input "******"
click at [520, 425] on div "Saldus Lielās ielas Lats pakomāts (Lielā iela 73)" at bounding box center [623, 432] width 605 height 25
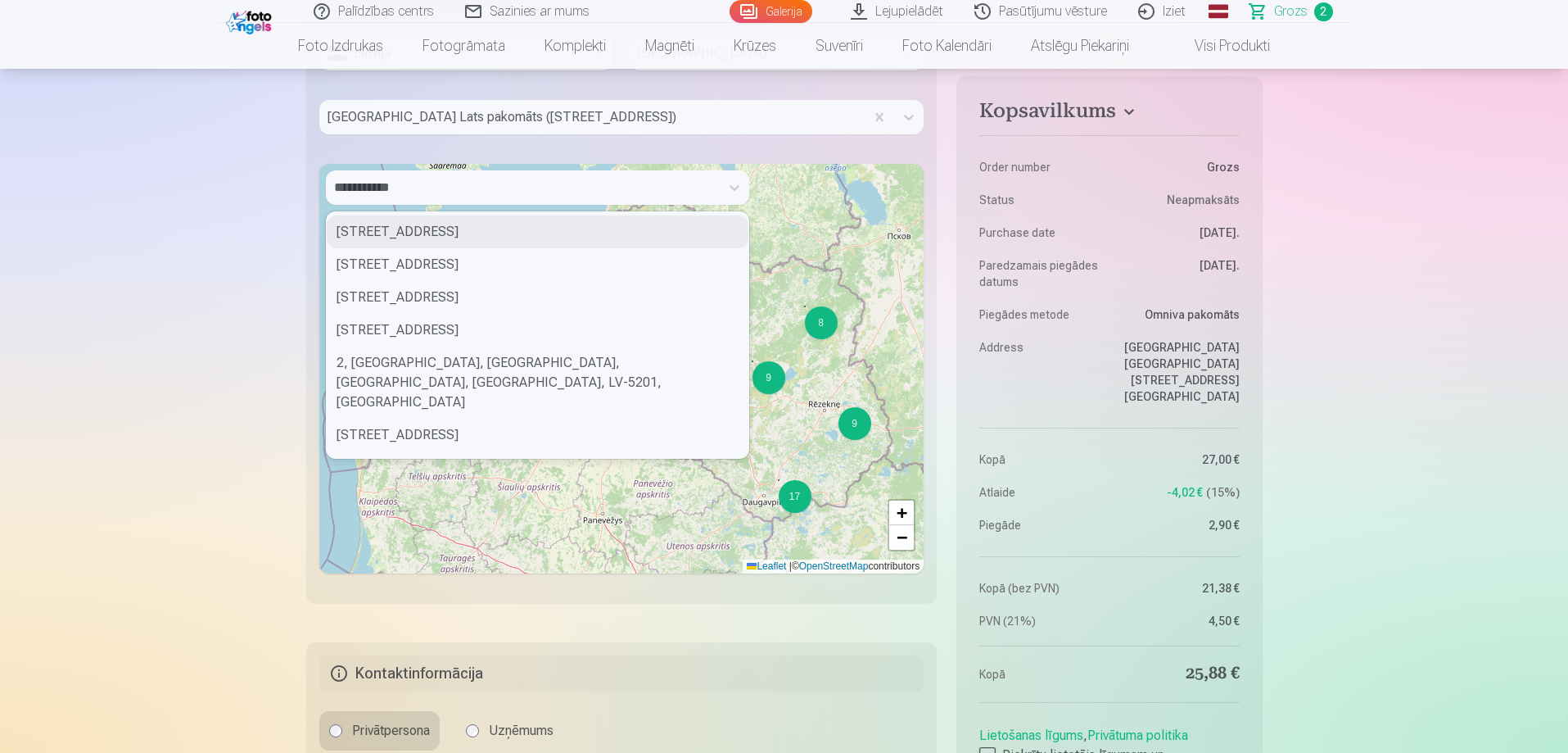
scroll to position [1064, 0]
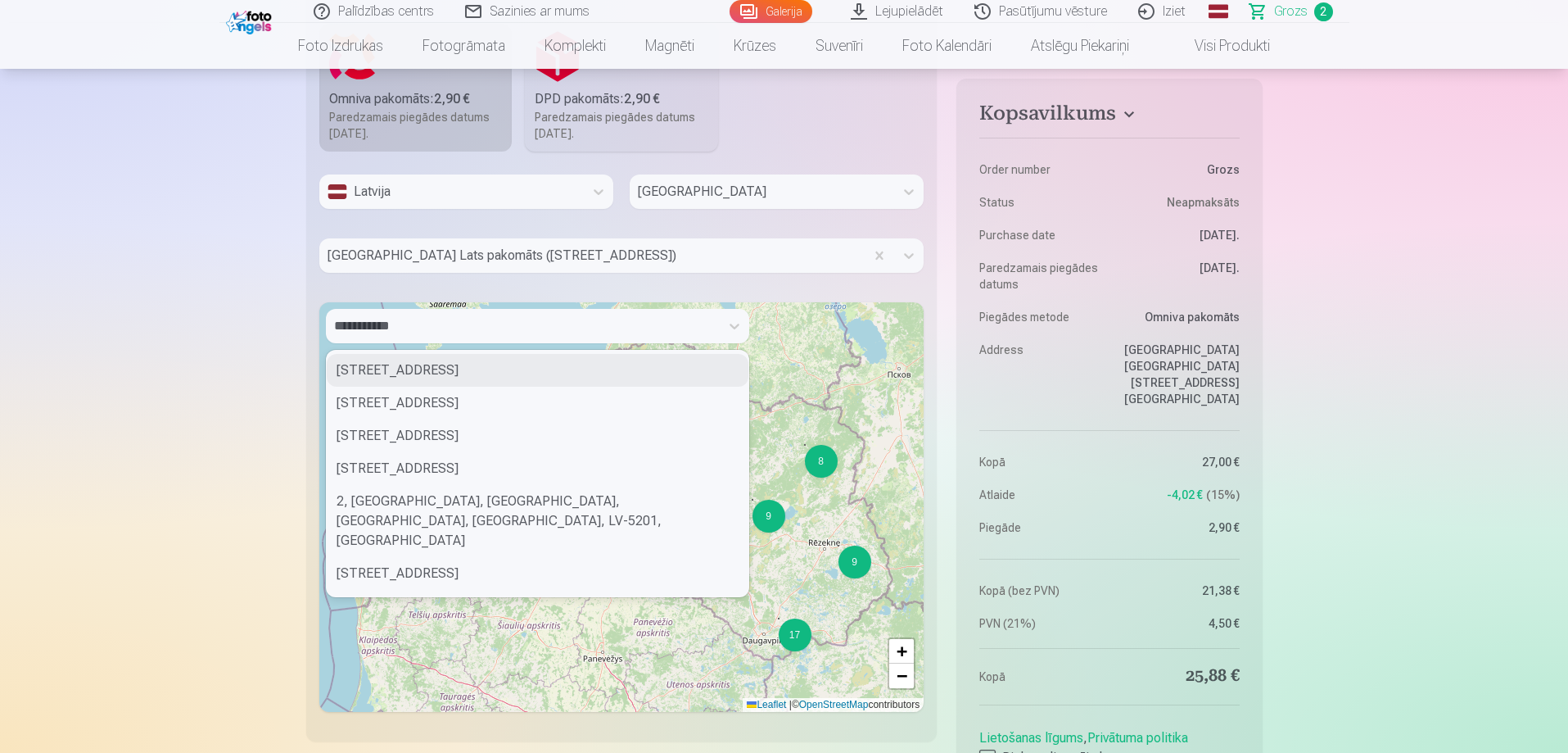
scroll to position [819, 0]
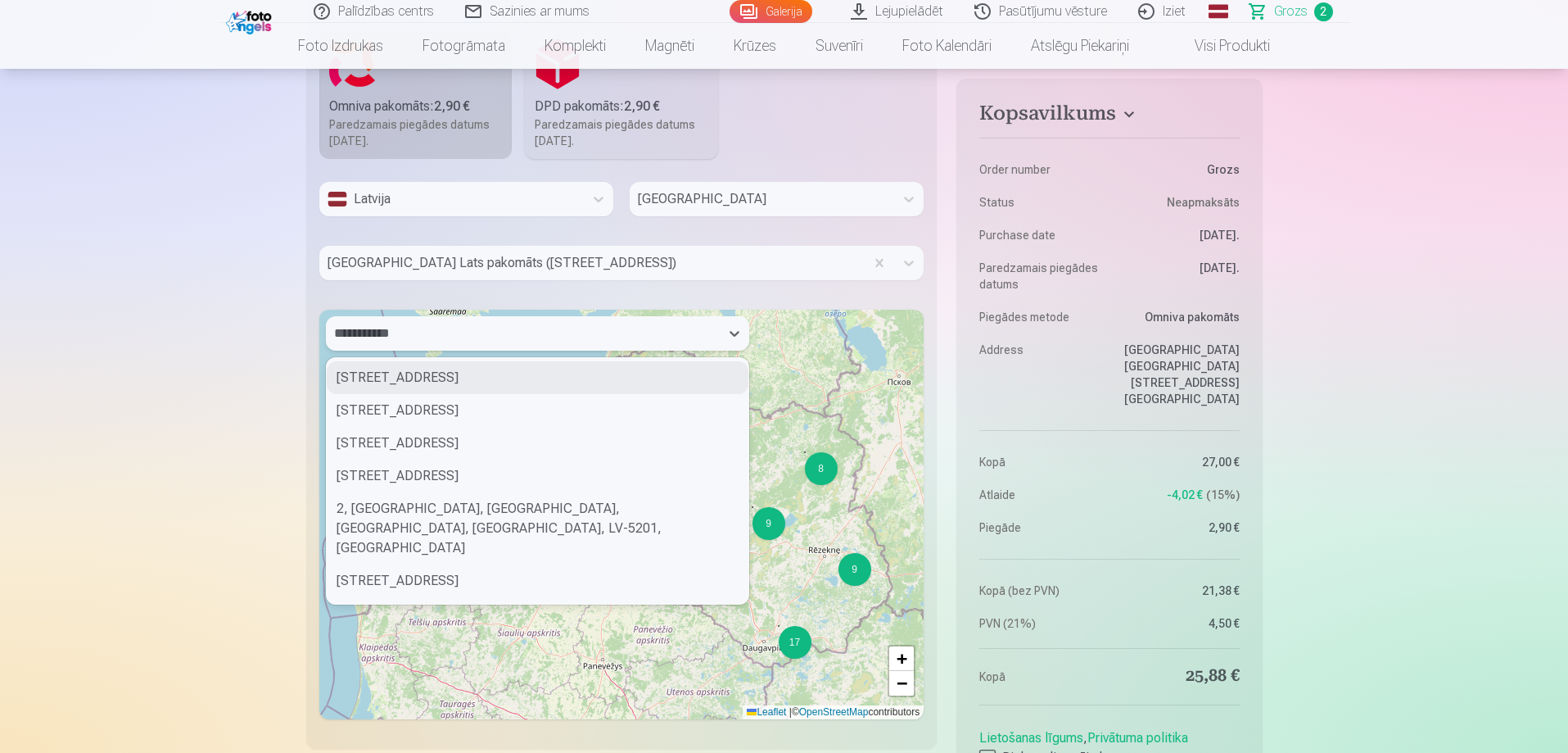
drag, startPoint x: 400, startPoint y: 329, endPoint x: 282, endPoint y: 346, distance: 119.2
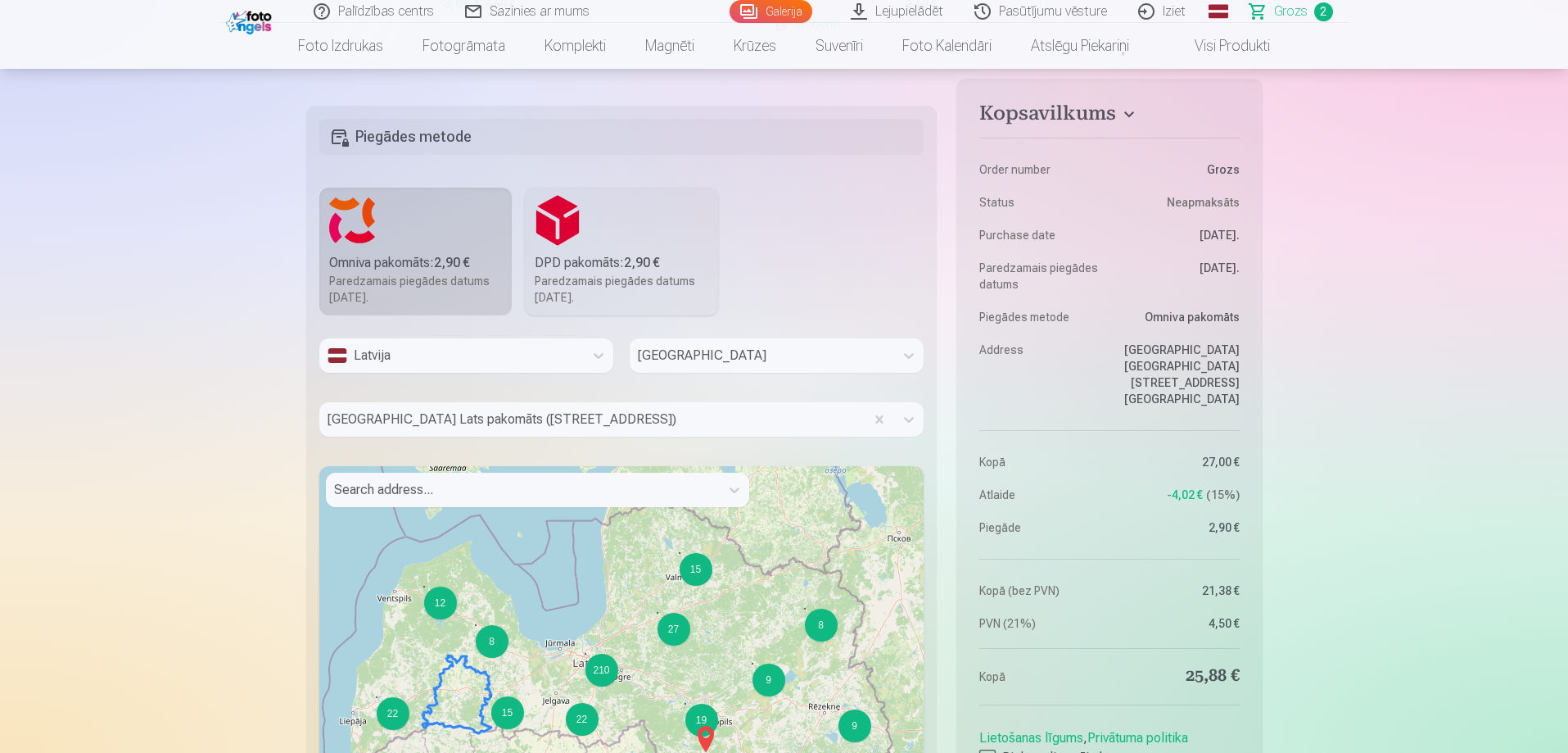
scroll to position [655, 0]
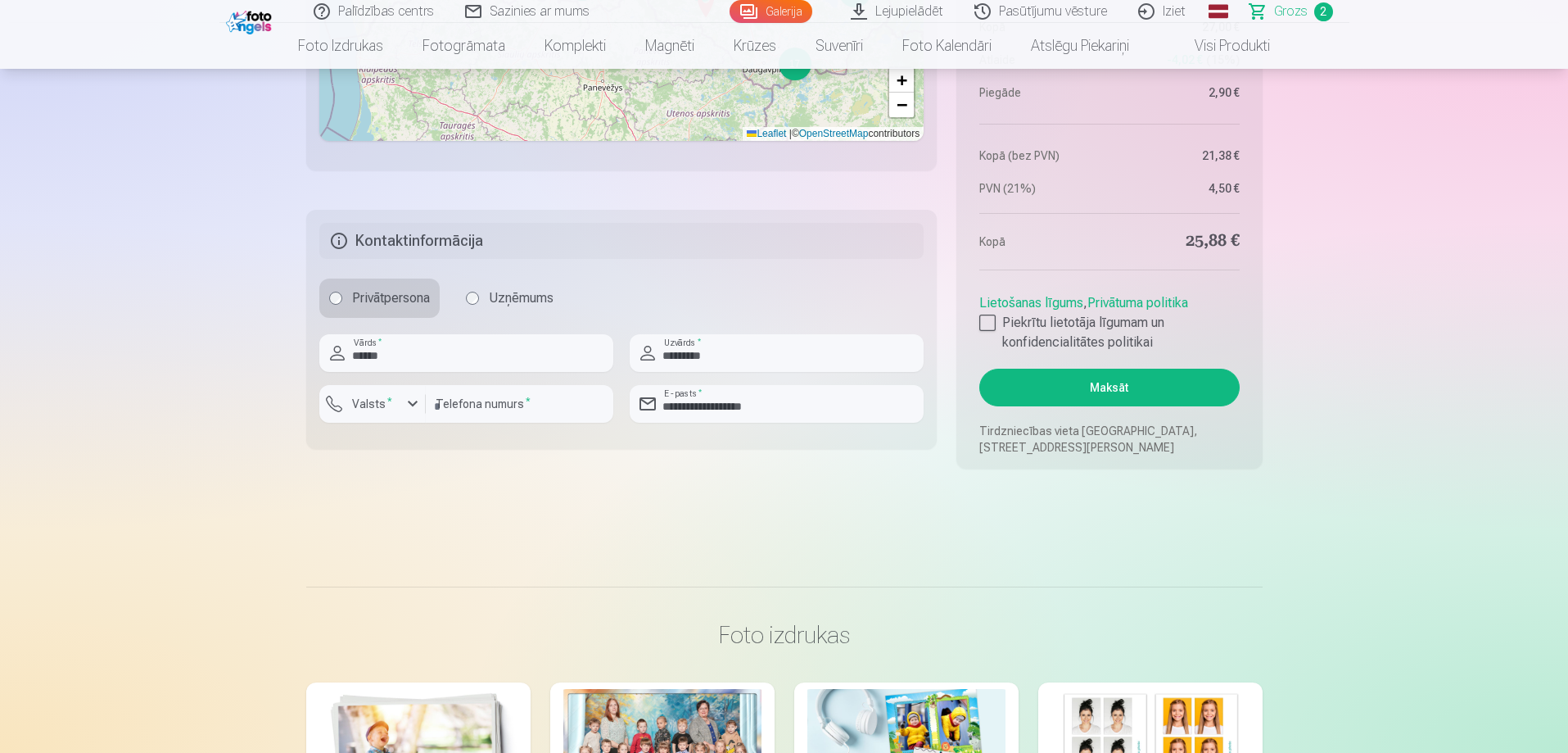
scroll to position [1638, 0]
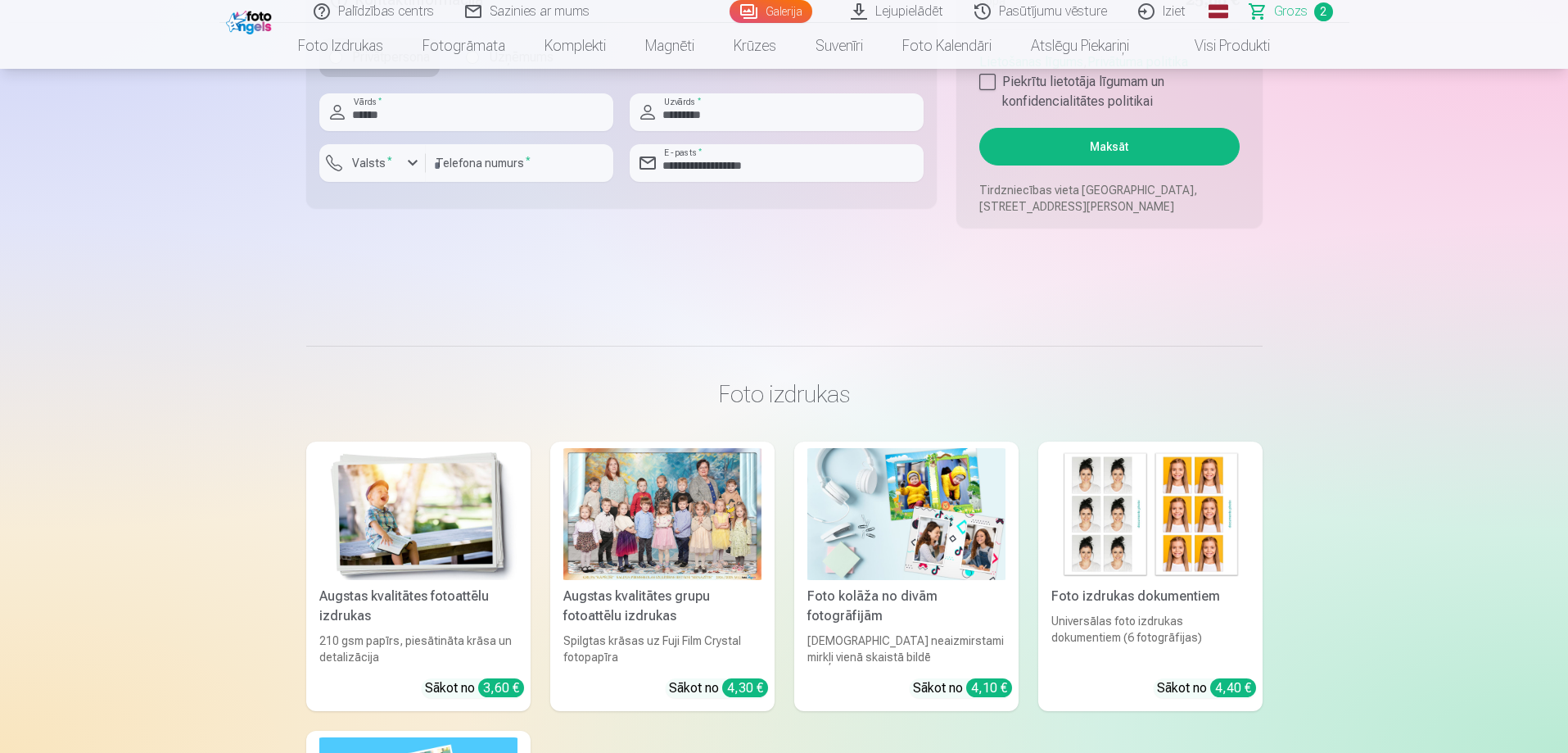
click at [1093, 150] on button "Maksāt" at bounding box center [1109, 146] width 260 height 38
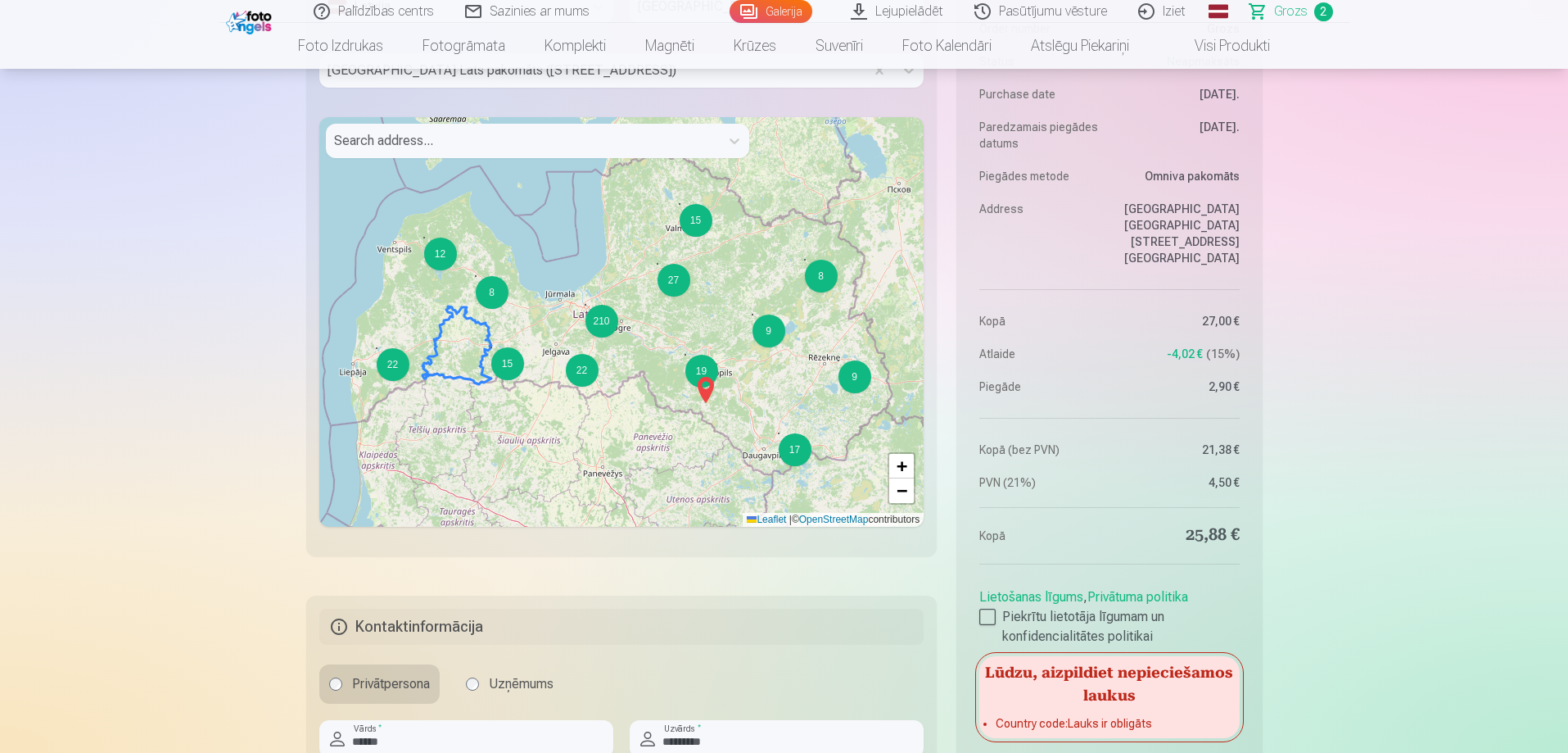
scroll to position [737, 0]
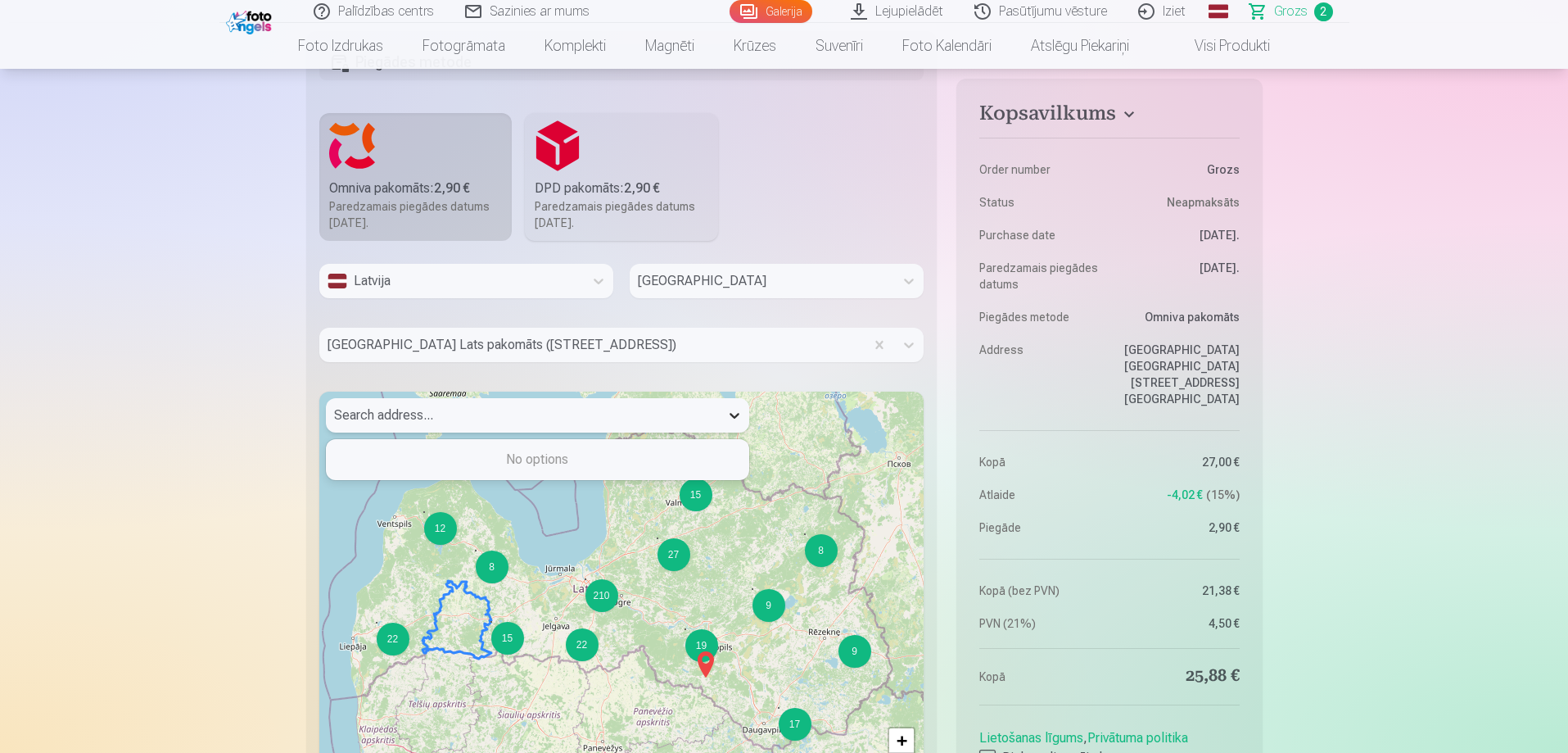
click at [729, 421] on icon at bounding box center [735, 415] width 17 height 17
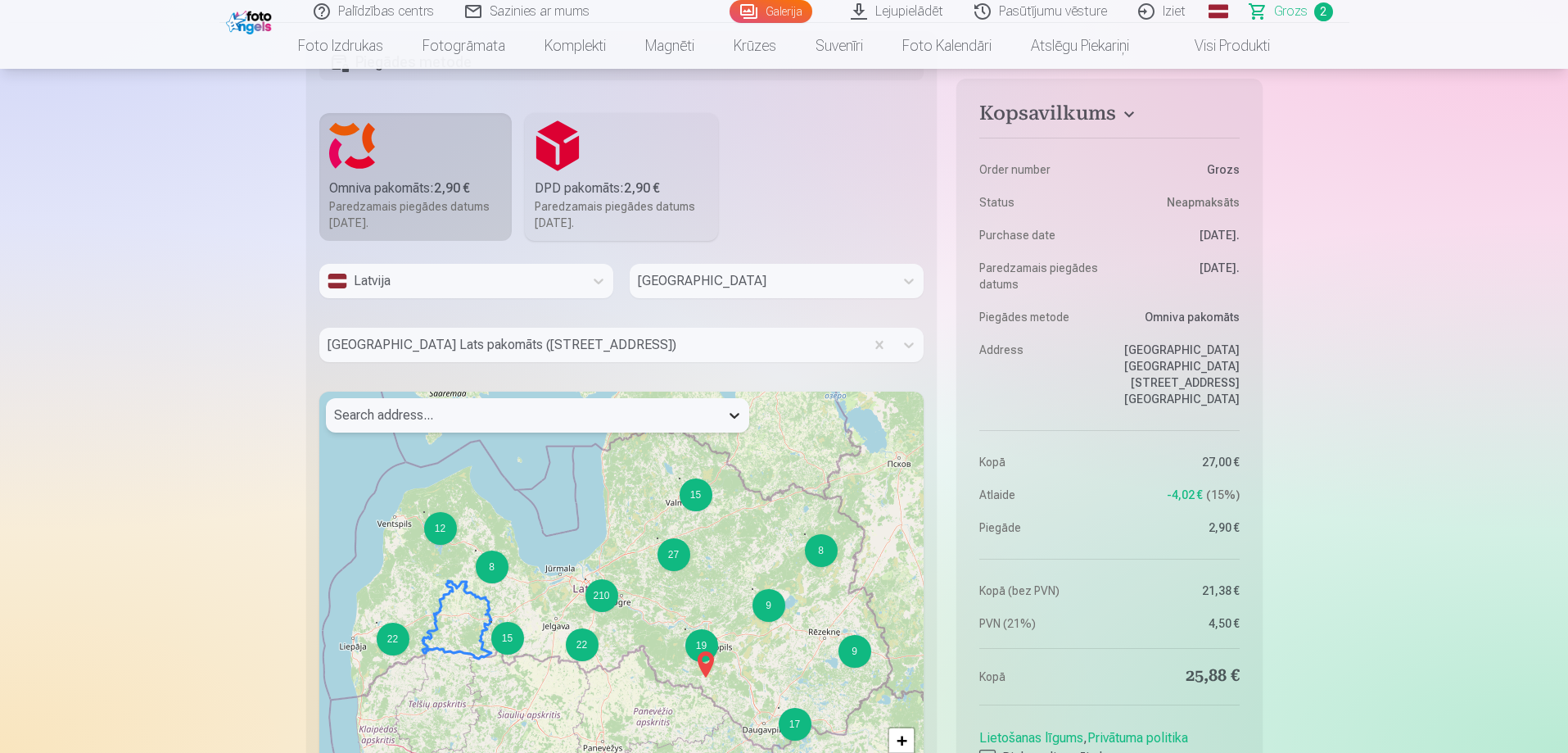
click at [728, 409] on icon at bounding box center [735, 415] width 17 height 17
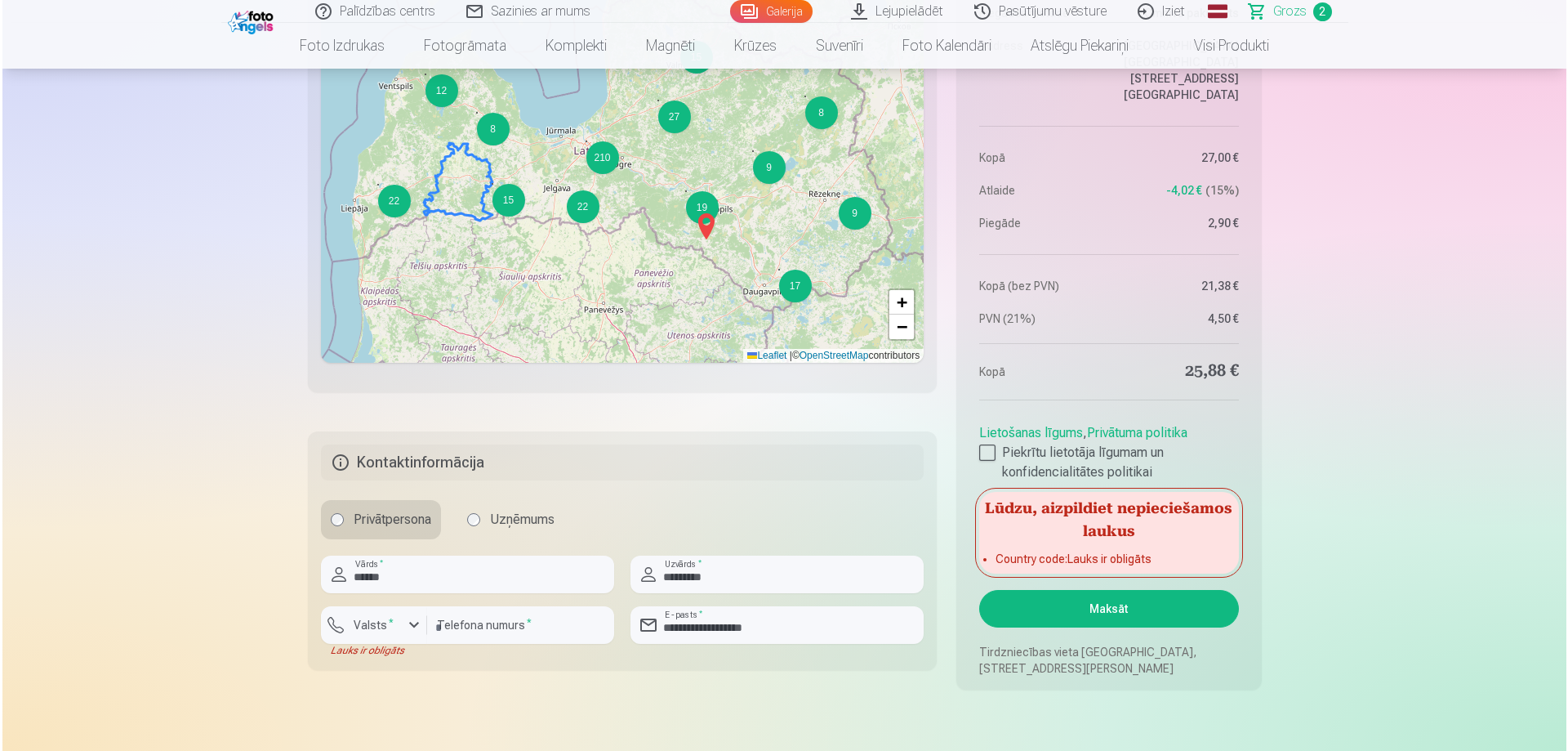
scroll to position [1471, 0]
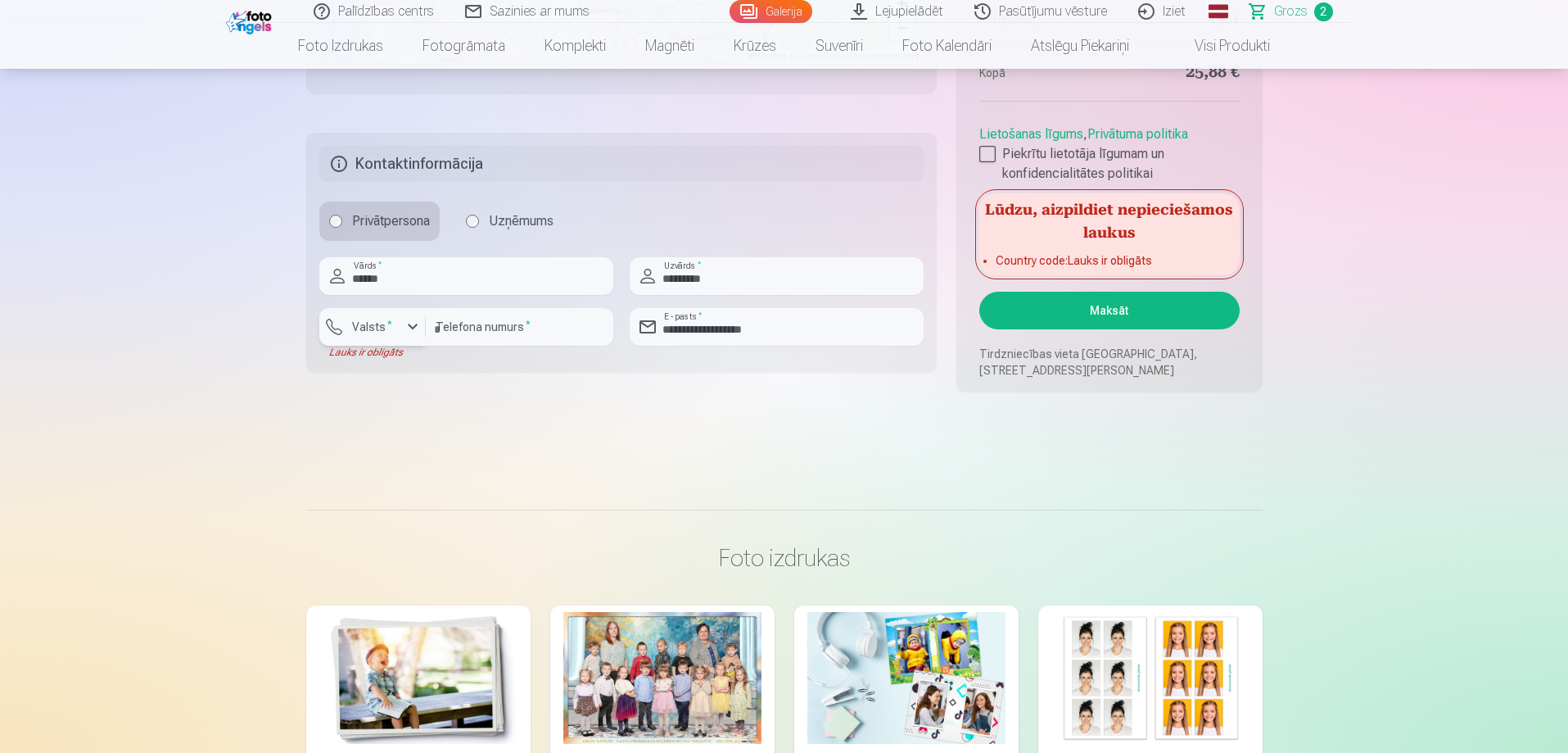
click at [380, 323] on label "Valsts *" at bounding box center [372, 326] width 53 height 17
click at [432, 368] on li "+371 Latvija" at bounding box center [390, 365] width 116 height 32
click at [1140, 311] on button "Maksāt" at bounding box center [1109, 310] width 260 height 38
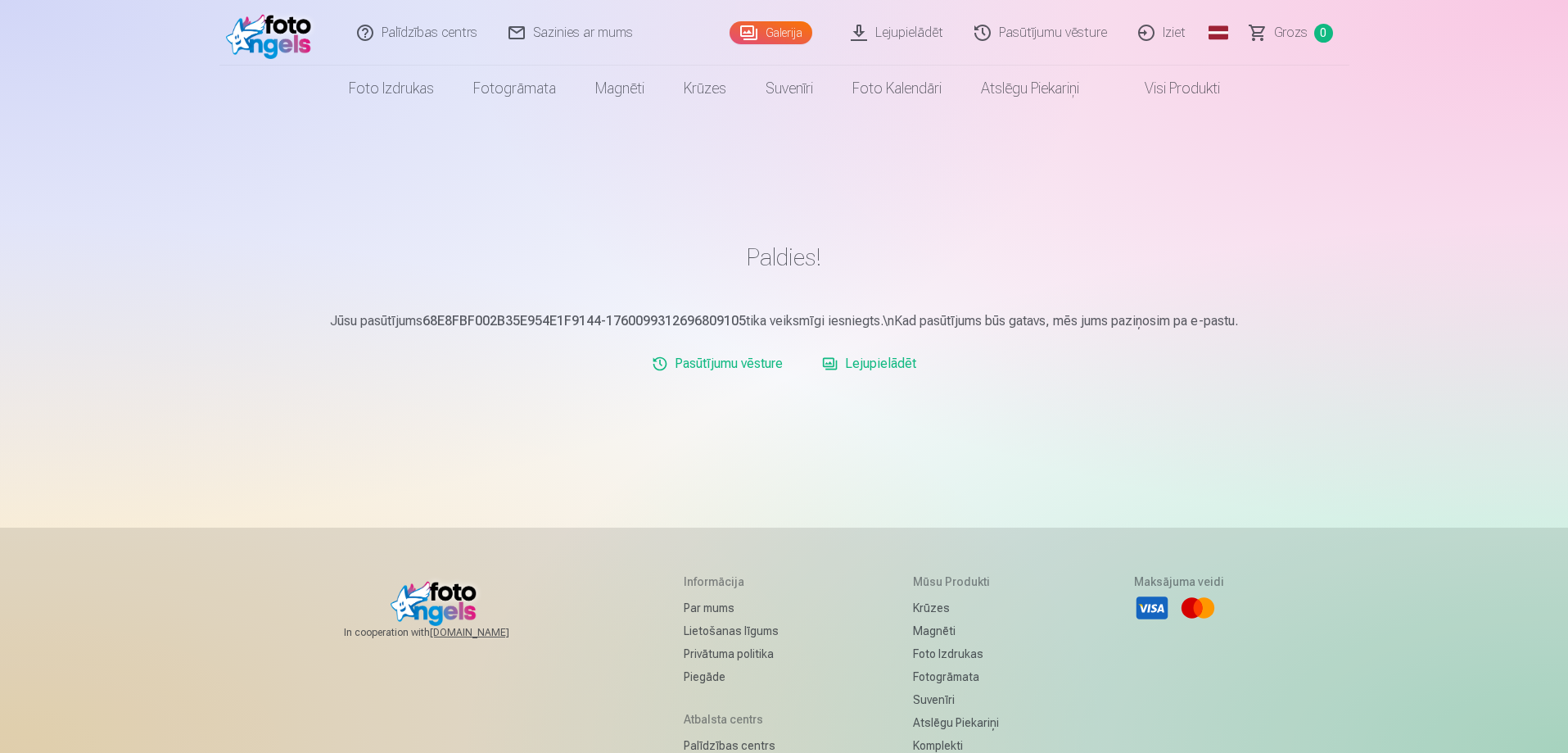
click at [1169, 32] on link "Iziet" at bounding box center [1163, 32] width 79 height 66
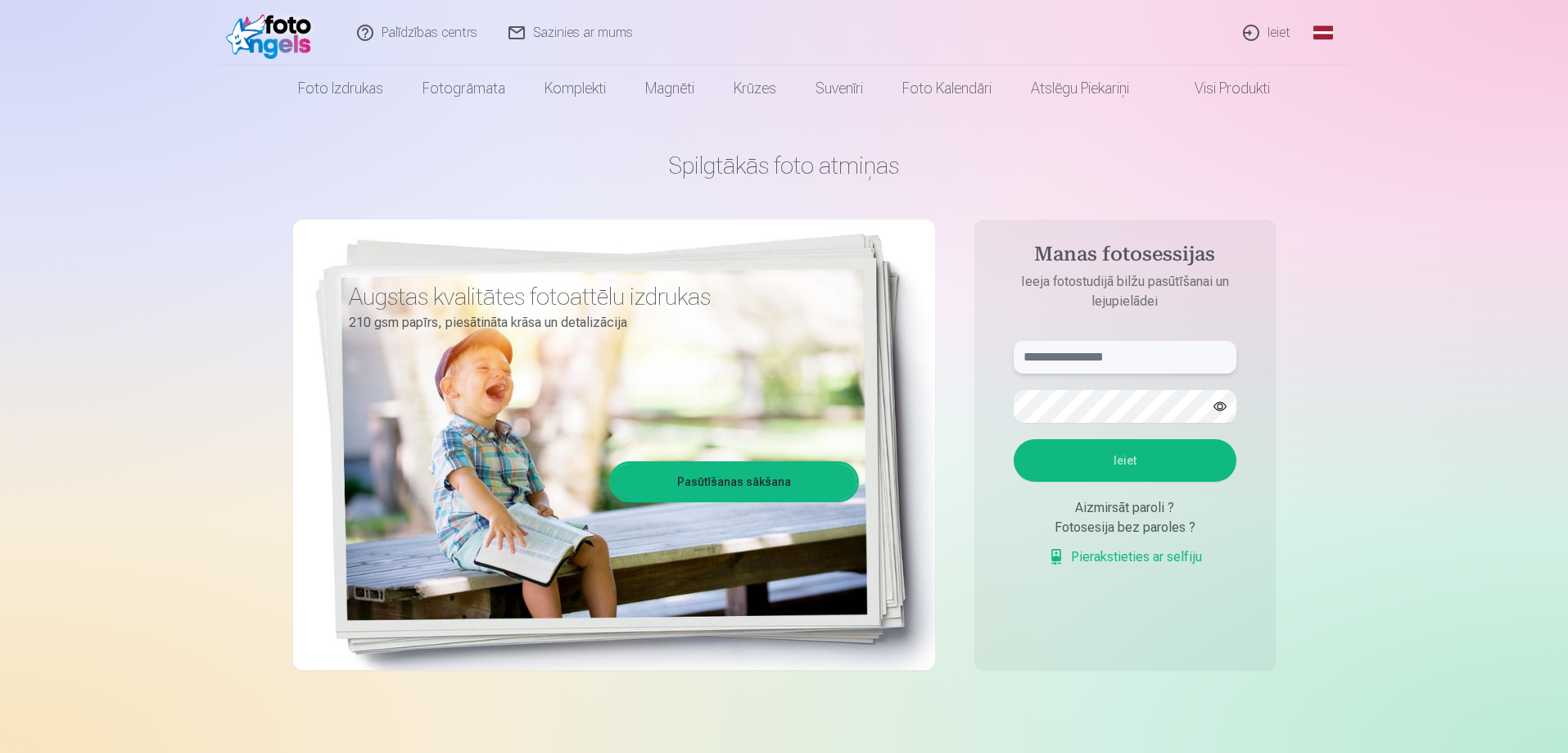
click at [1049, 361] on input "text" at bounding box center [1125, 357] width 223 height 32
type input "**********"
click at [1014, 439] on button "Ieiet" at bounding box center [1125, 460] width 223 height 43
